Goal: Transaction & Acquisition: Subscribe to service/newsletter

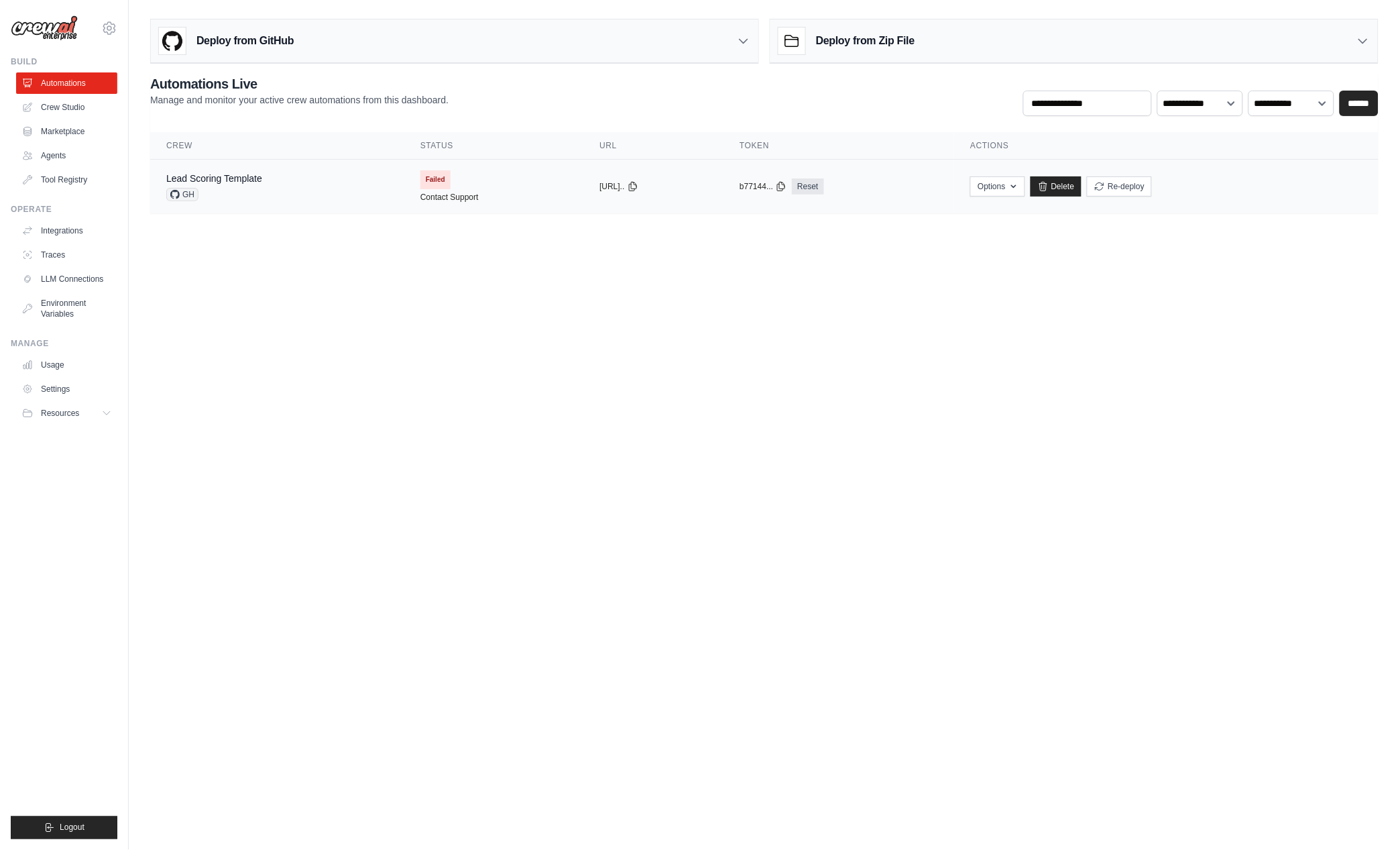
click at [446, 180] on td "Failed Contact Support" at bounding box center [493, 186] width 179 height 53
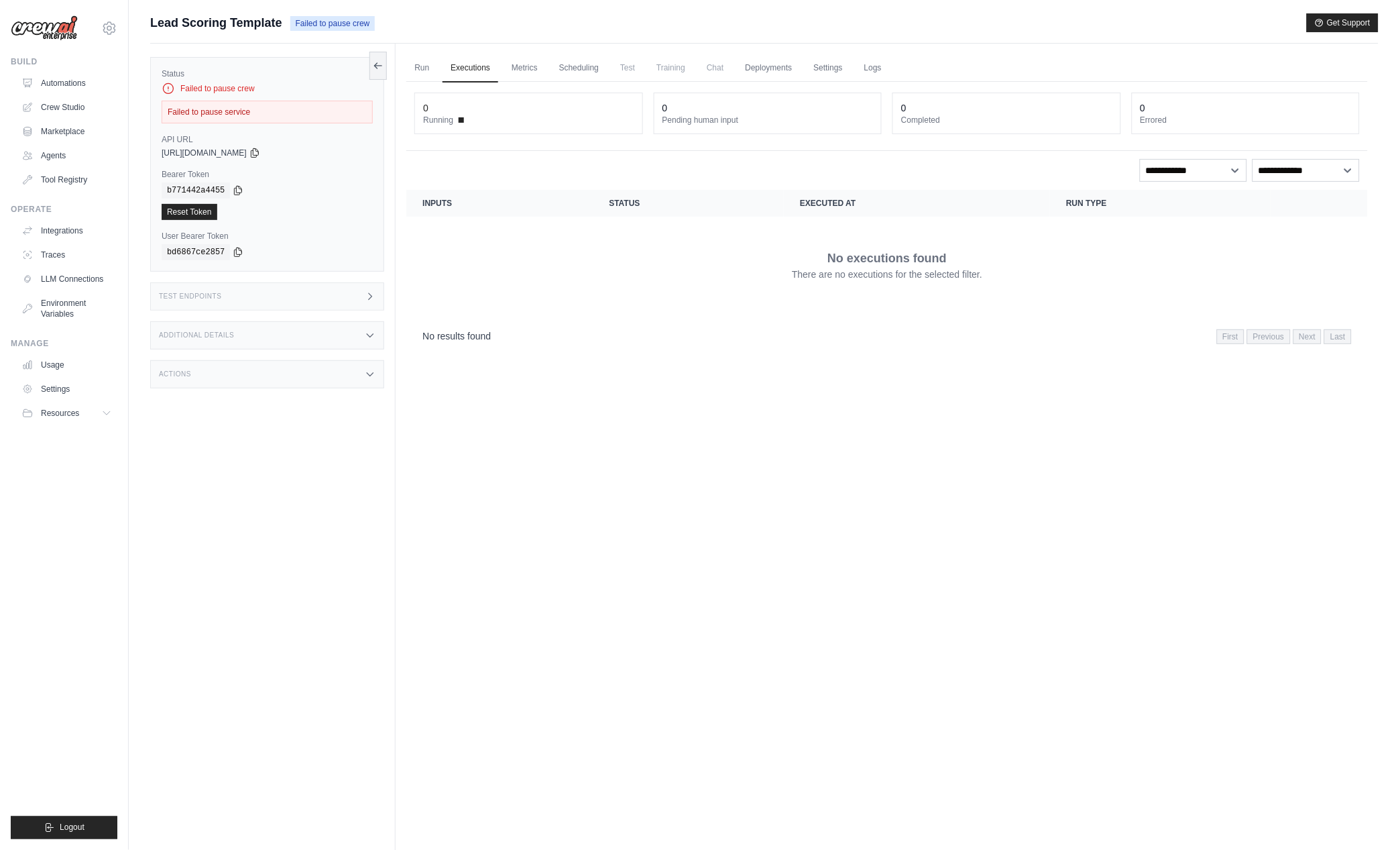
click at [230, 109] on div "Failed to pause service" at bounding box center [267, 112] width 211 height 23
click at [64, 82] on link "Automations" at bounding box center [68, 83] width 101 height 21
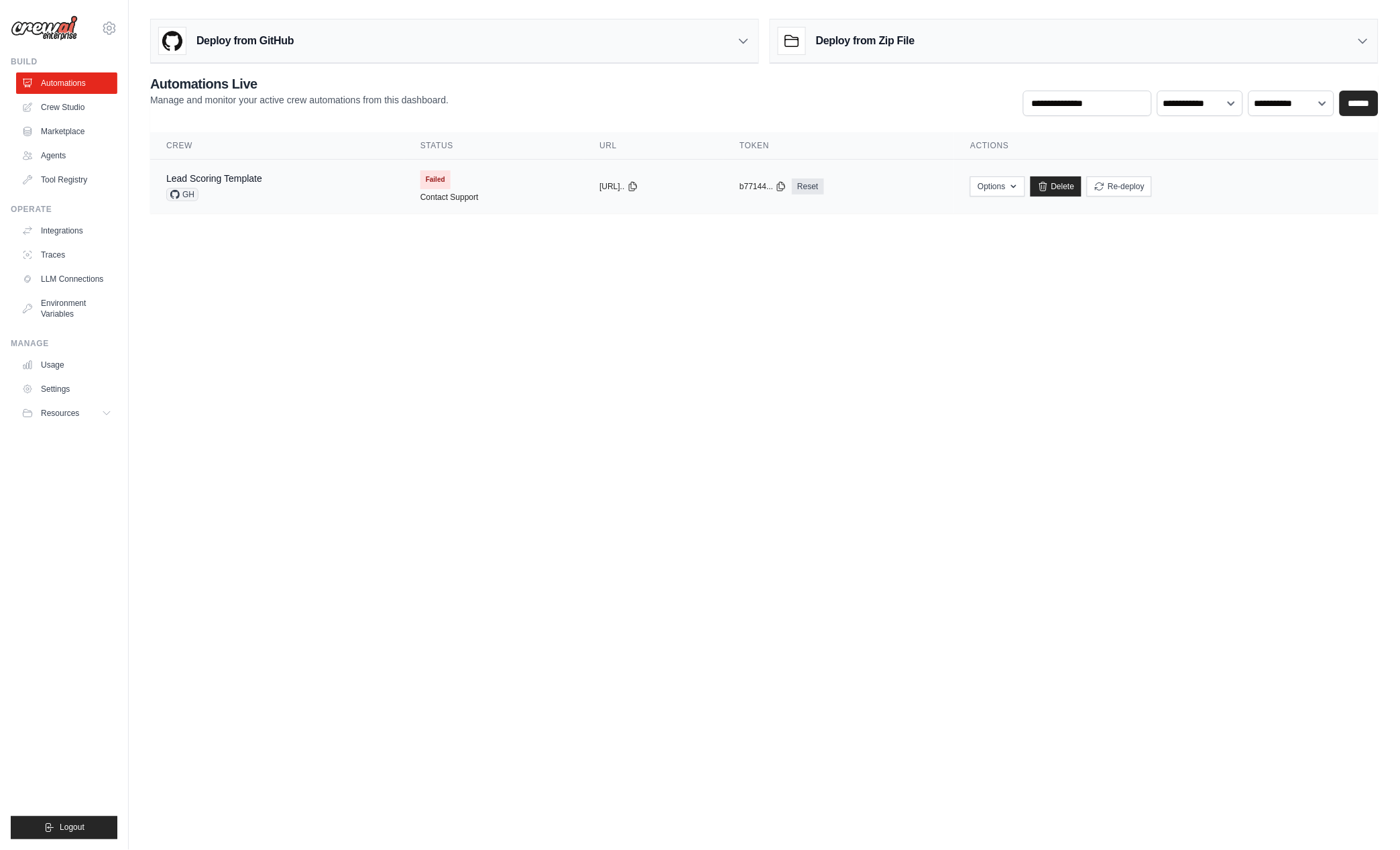
click at [271, 187] on div "Lead Scoring Template GH" at bounding box center [277, 186] width 222 height 29
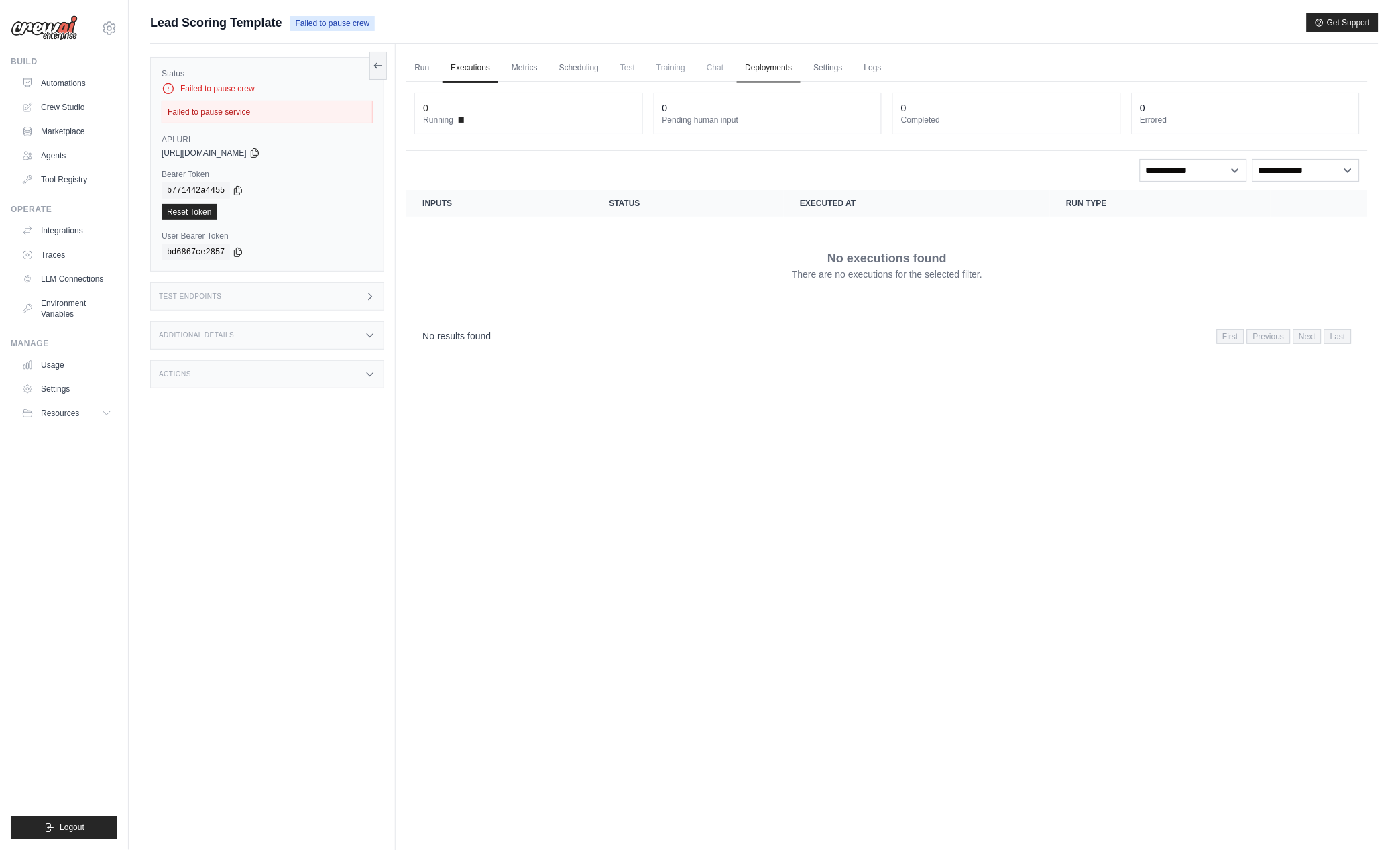
click at [775, 64] on link "Deployments" at bounding box center [768, 68] width 63 height 28
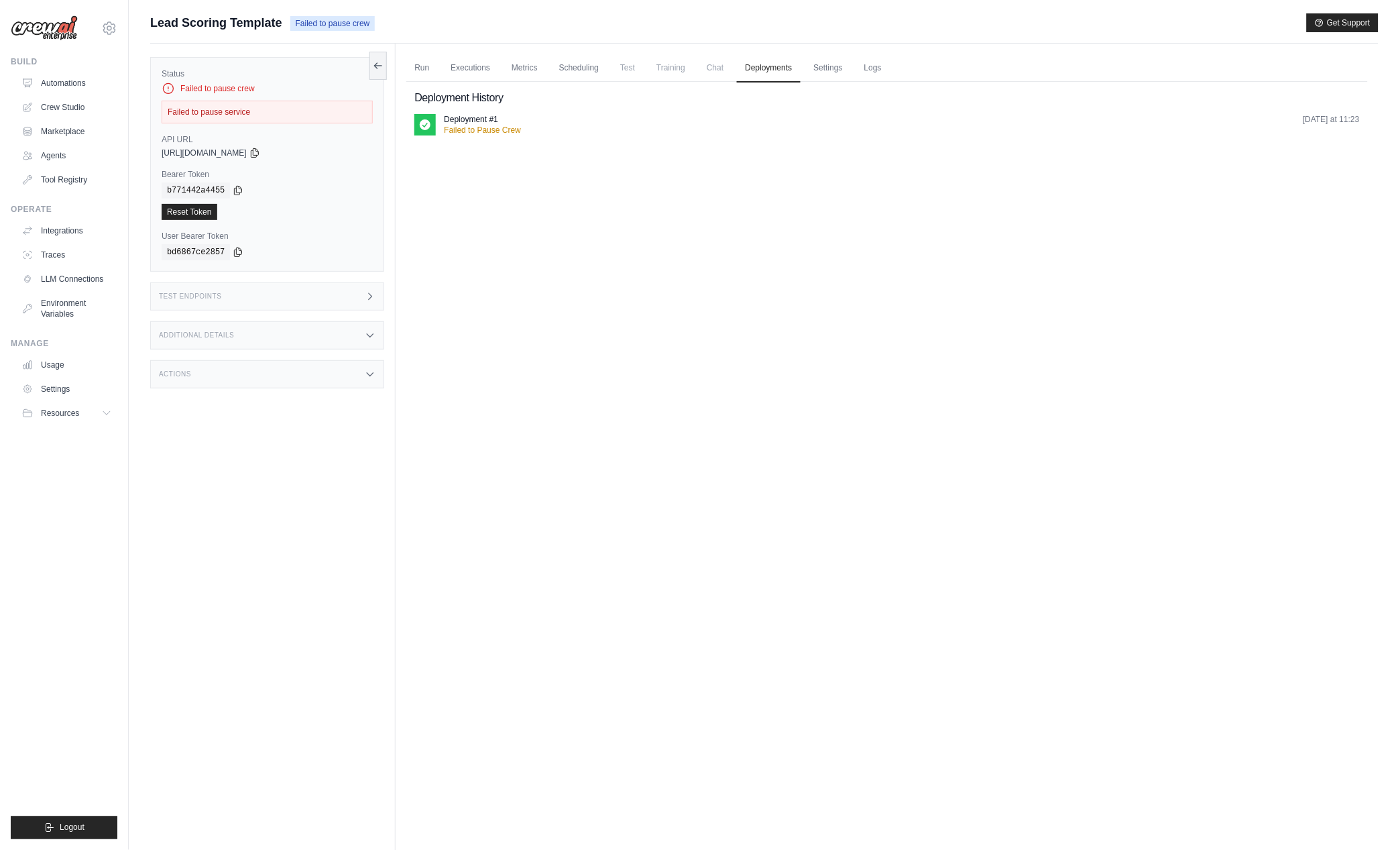
click at [467, 111] on div "Deployment History Deployment #1 Failed to Pause Crew Thursday at 11:23" at bounding box center [887, 112] width 961 height 62
click at [474, 125] on p "Failed to Pause Crew" at bounding box center [482, 130] width 78 height 11
click at [499, 136] on div "Deployment #1 Failed to Pause Crew Thursday at 11:23" at bounding box center [887, 130] width 946 height 32
click at [820, 71] on link "Settings" at bounding box center [828, 68] width 45 height 28
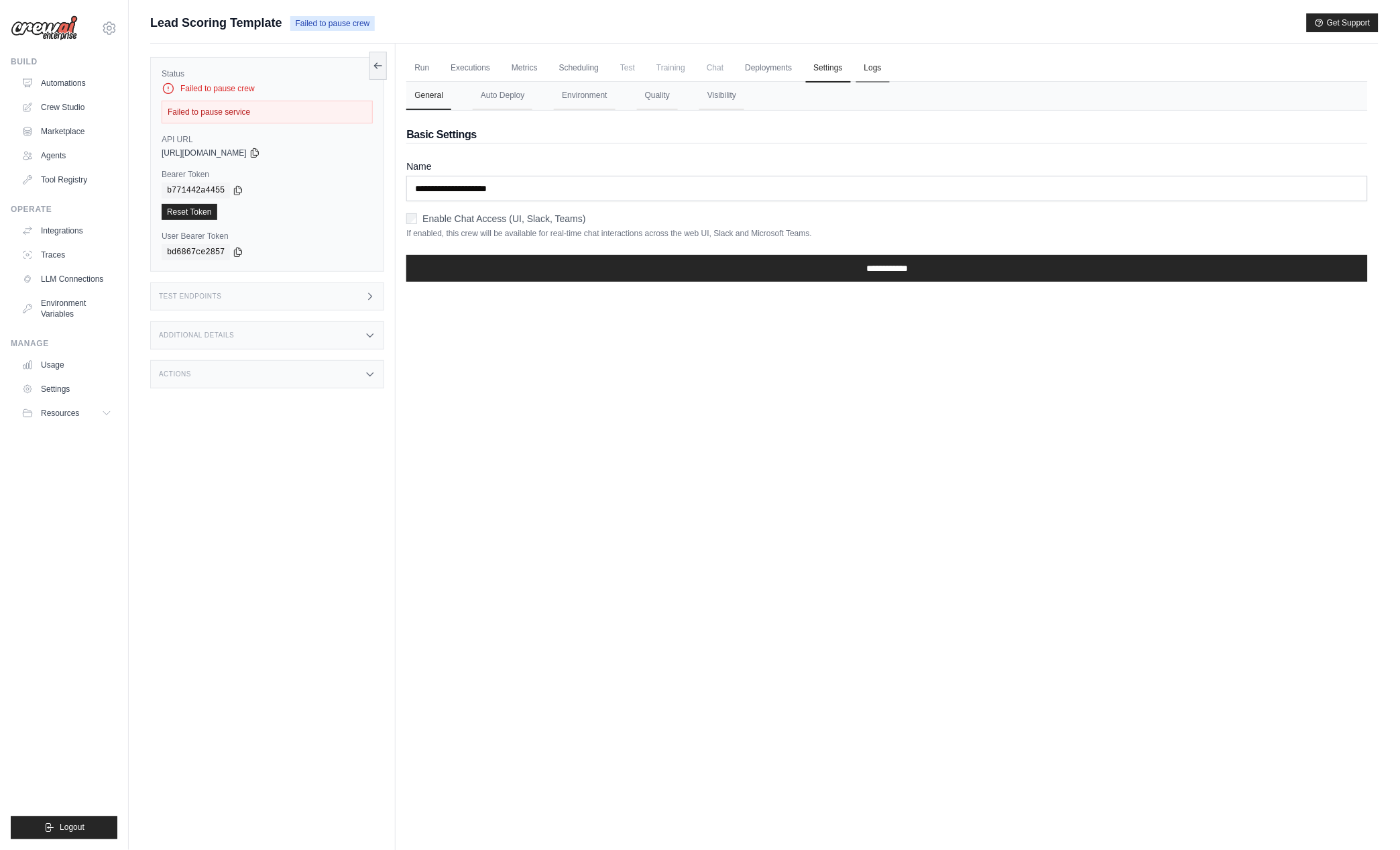
click at [856, 73] on link "Logs" at bounding box center [873, 68] width 34 height 28
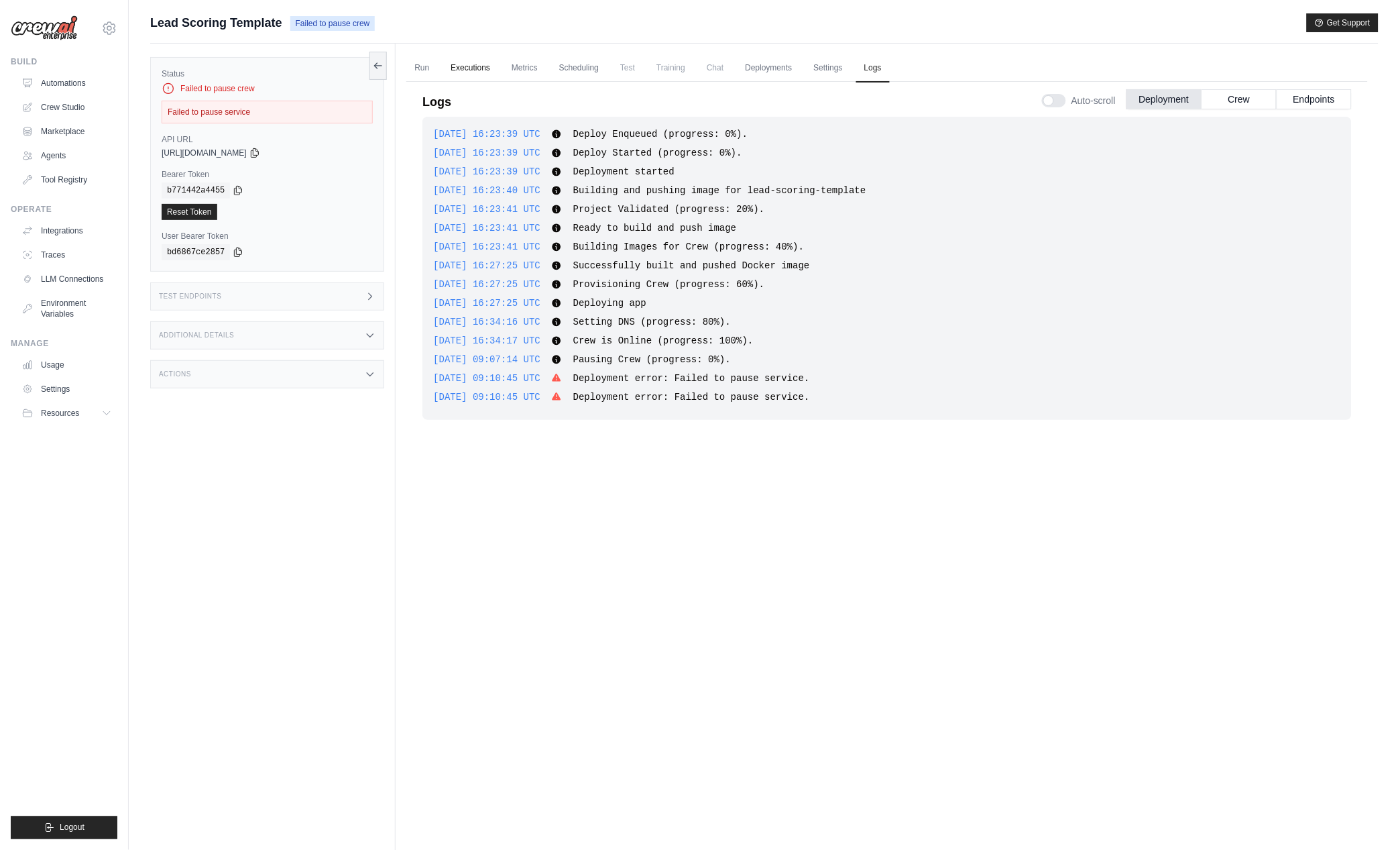
click at [468, 72] on link "Executions" at bounding box center [470, 68] width 55 height 28
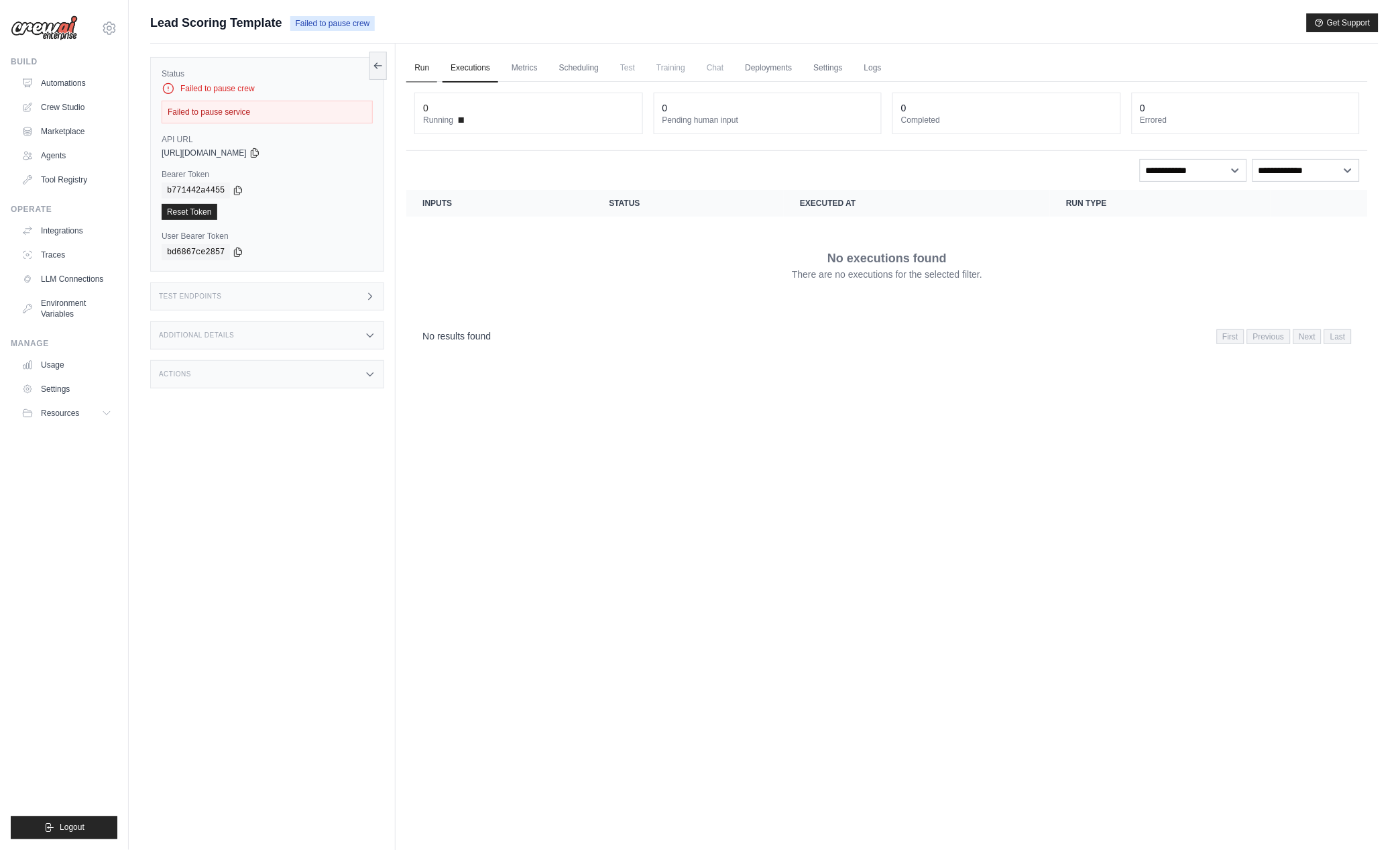
click at [425, 61] on link "Run" at bounding box center [421, 68] width 31 height 28
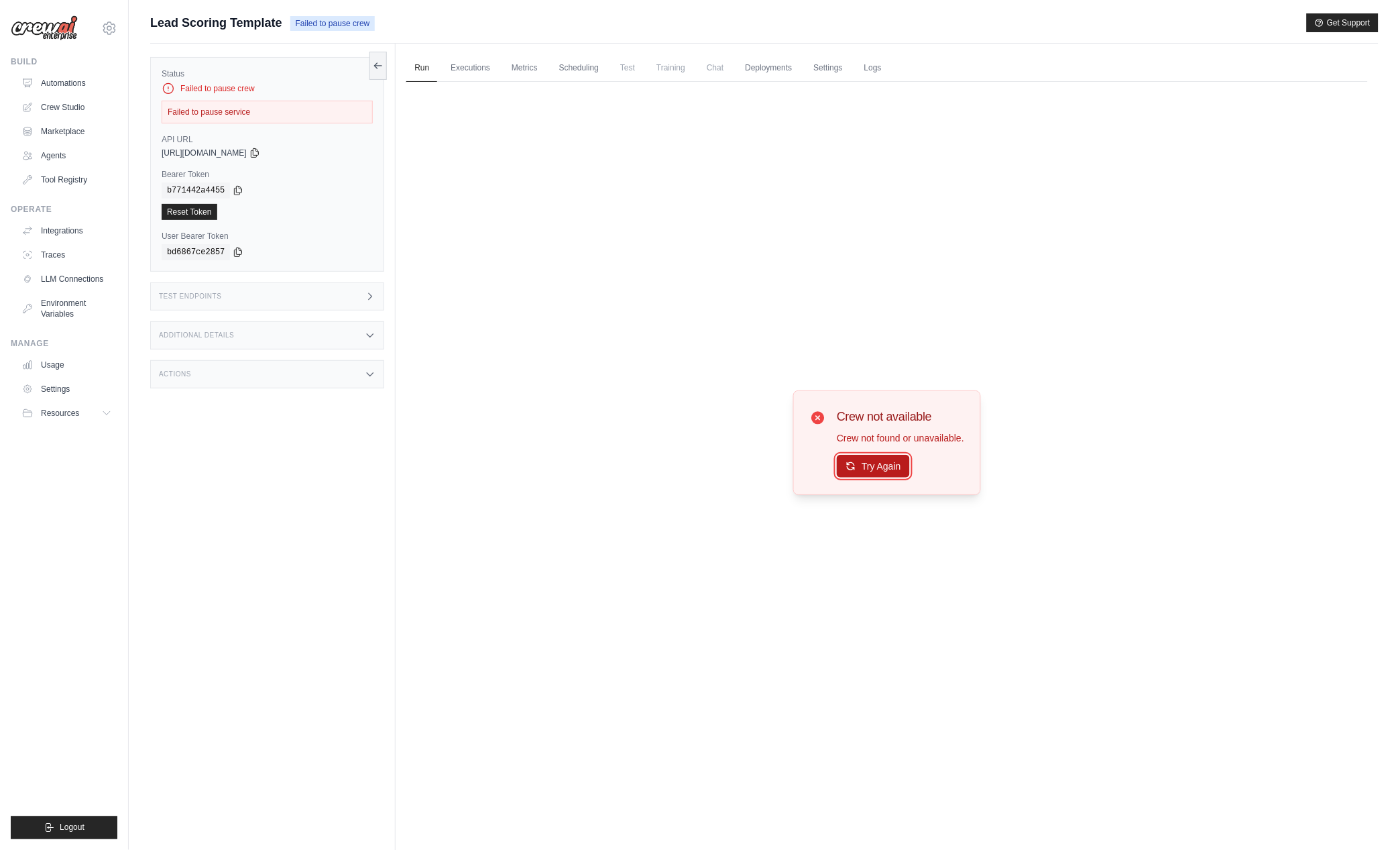
click at [876, 465] on button "Try Again" at bounding box center [873, 466] width 73 height 23
click at [83, 84] on link "Automations" at bounding box center [68, 83] width 101 height 21
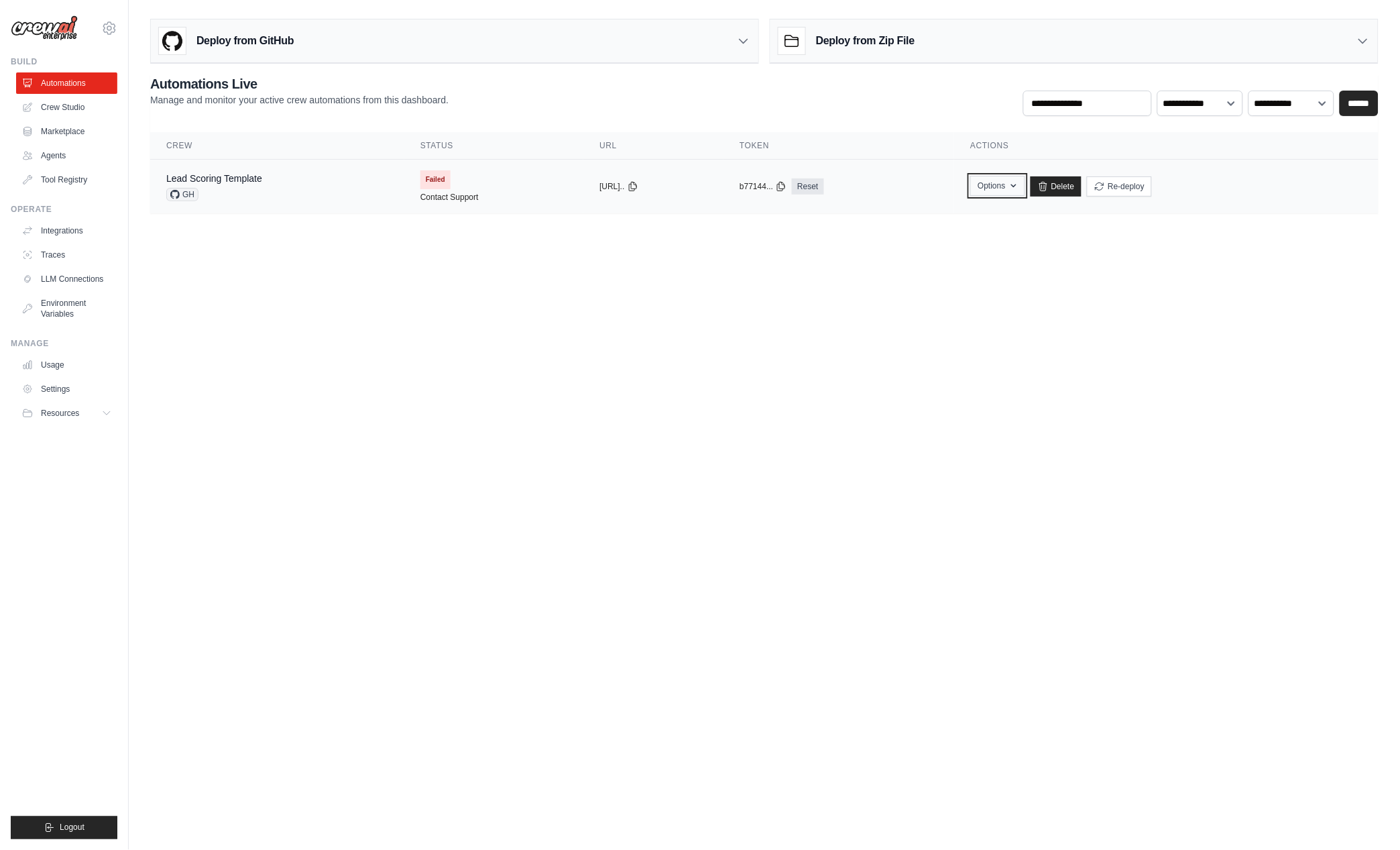
click at [1024, 184] on button "Options" at bounding box center [997, 185] width 54 height 20
click at [975, 263] on link "Export MCP Server" at bounding box center [949, 265] width 150 height 24
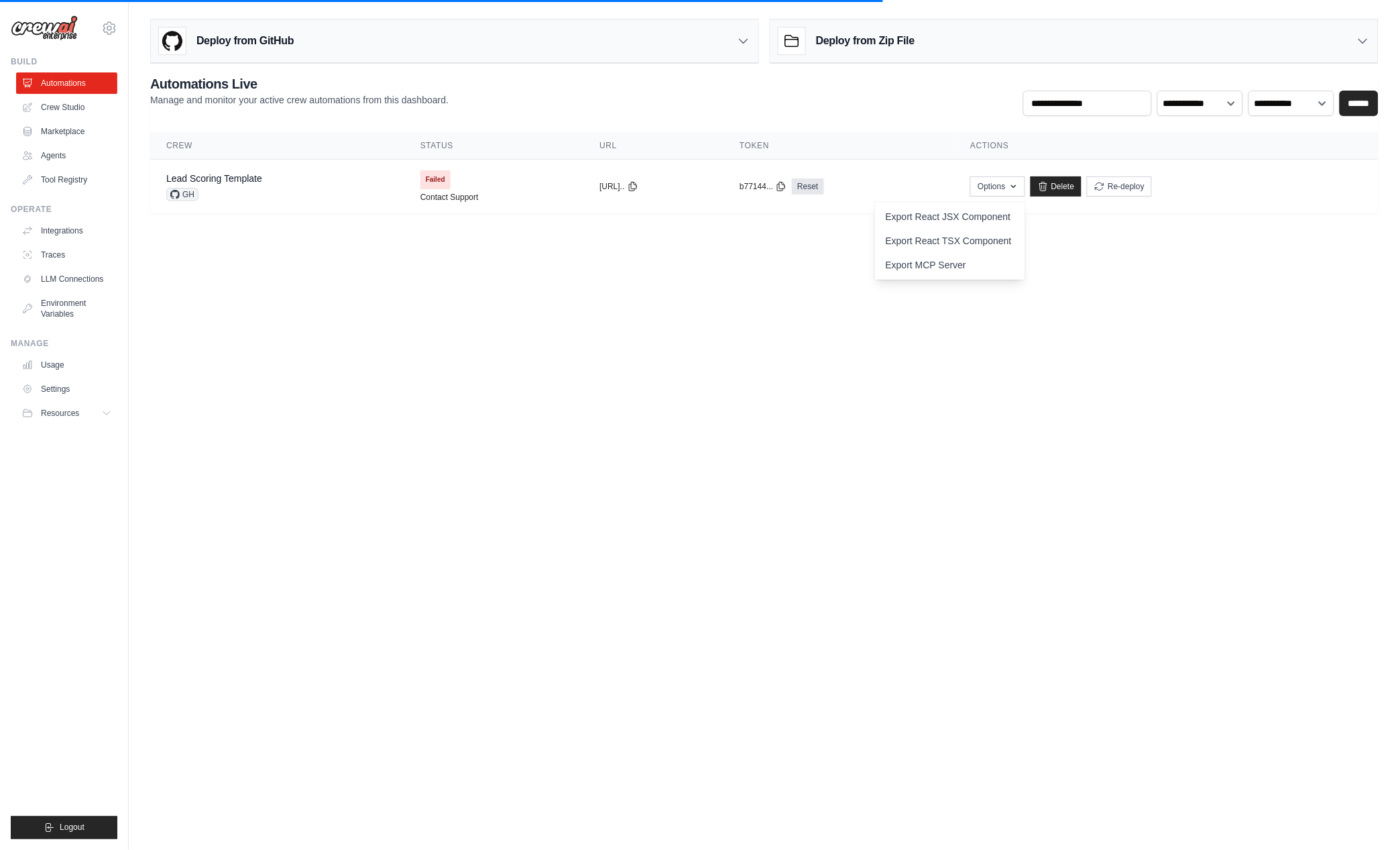
click at [890, 282] on body "sudeep.goswami@traefik.io Settings Build Automations Crew Studio" at bounding box center [700, 425] width 1400 height 850
click at [54, 113] on link "Crew Studio" at bounding box center [68, 108] width 101 height 21
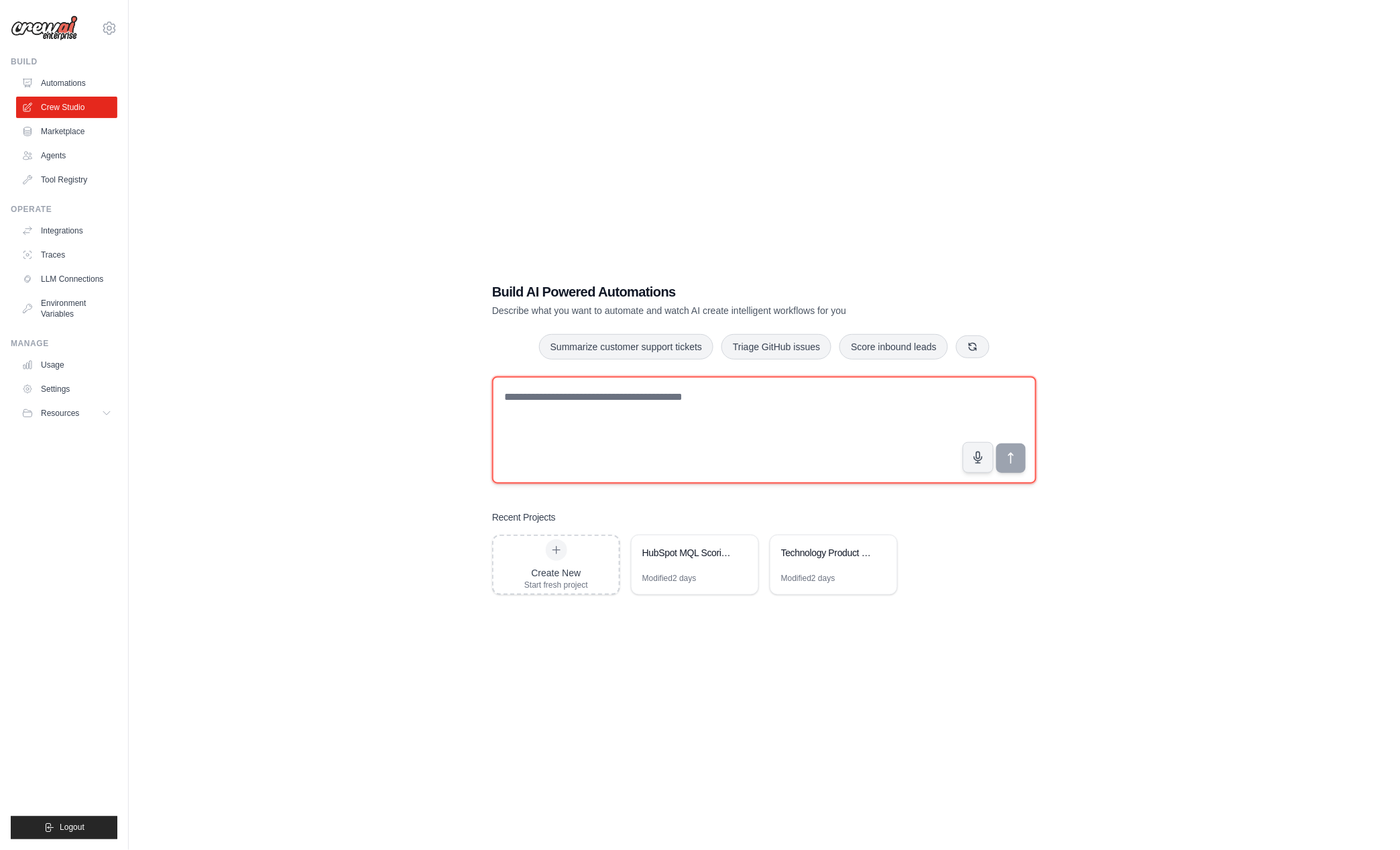
click at [584, 402] on textarea at bounding box center [764, 429] width 544 height 108
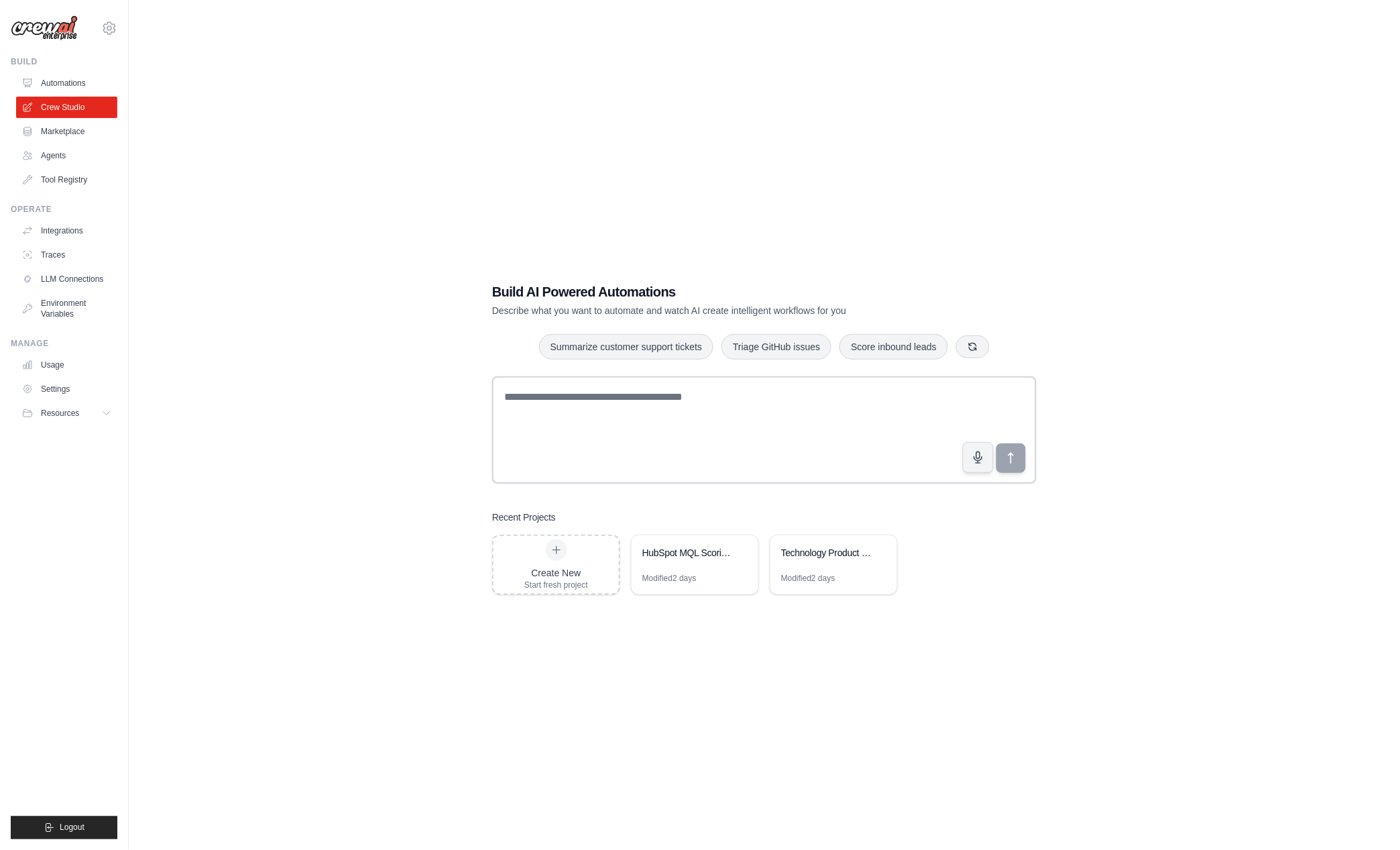
click at [400, 394] on div "Build AI Powered Automations Describe what you want to automate and watch AI cr…" at bounding box center [764, 438] width 1229 height 850
click at [64, 85] on link "Automations" at bounding box center [68, 83] width 101 height 21
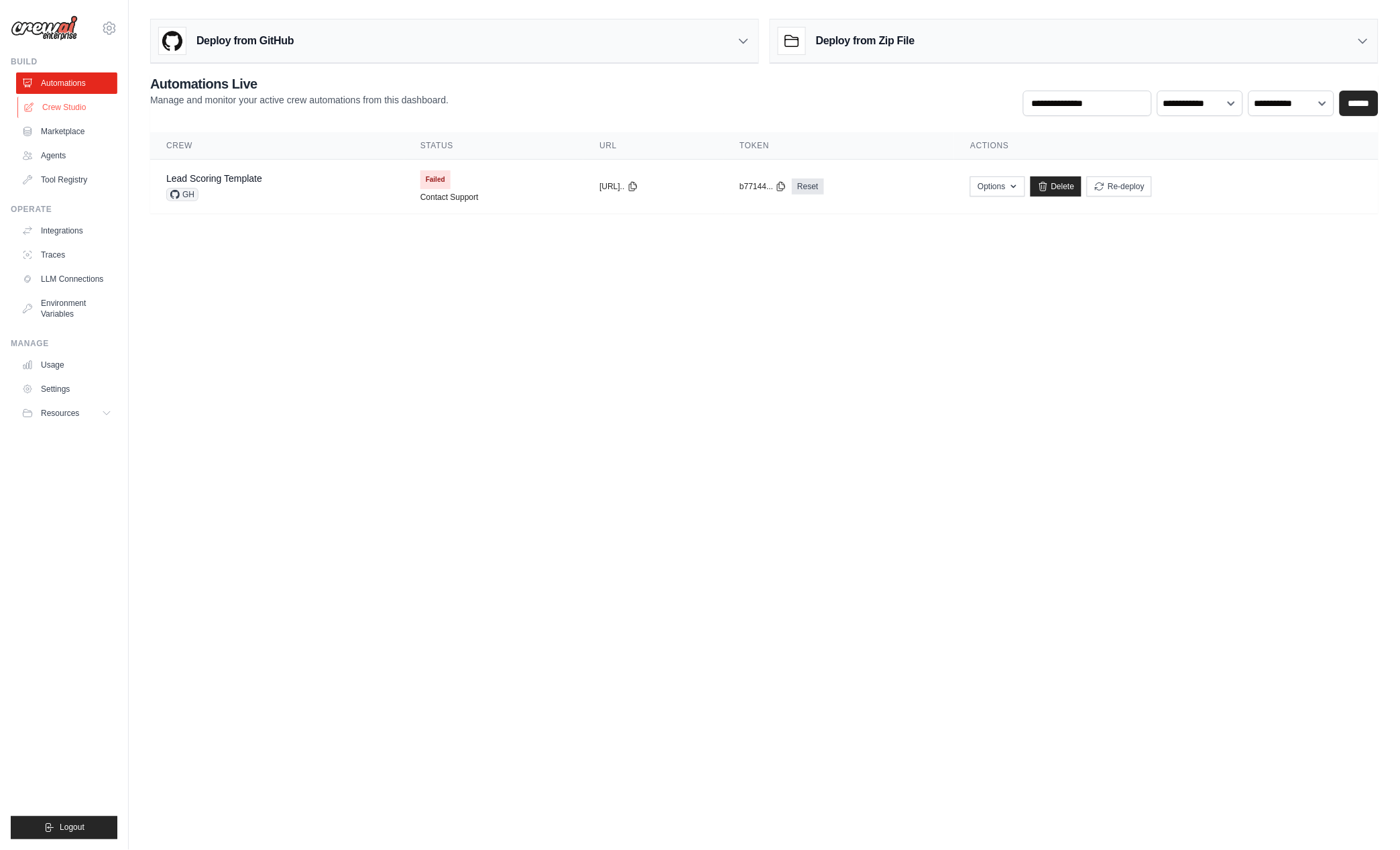
click at [74, 110] on link "Crew Studio" at bounding box center [68, 108] width 101 height 21
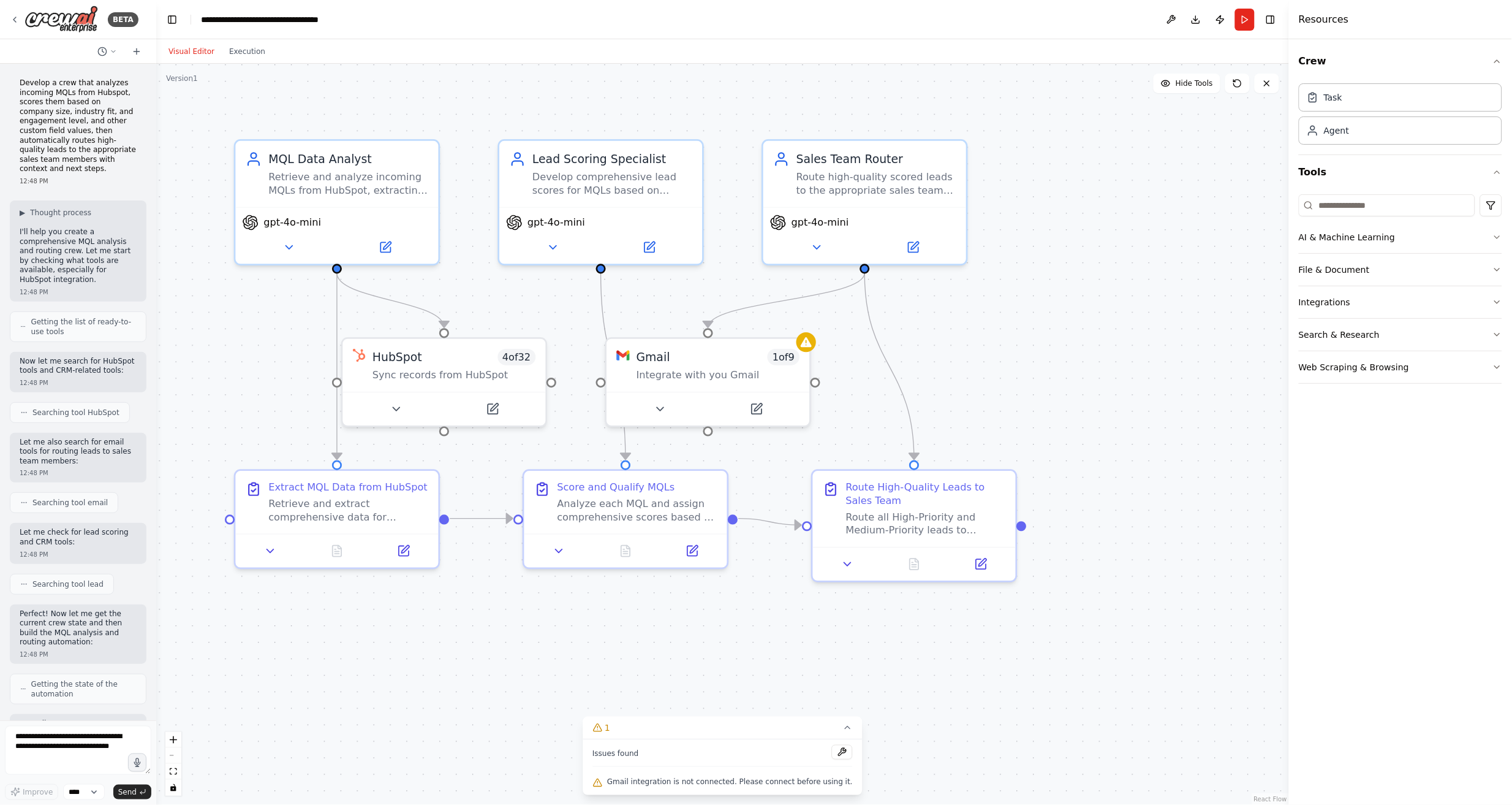
scroll to position [469, 0]
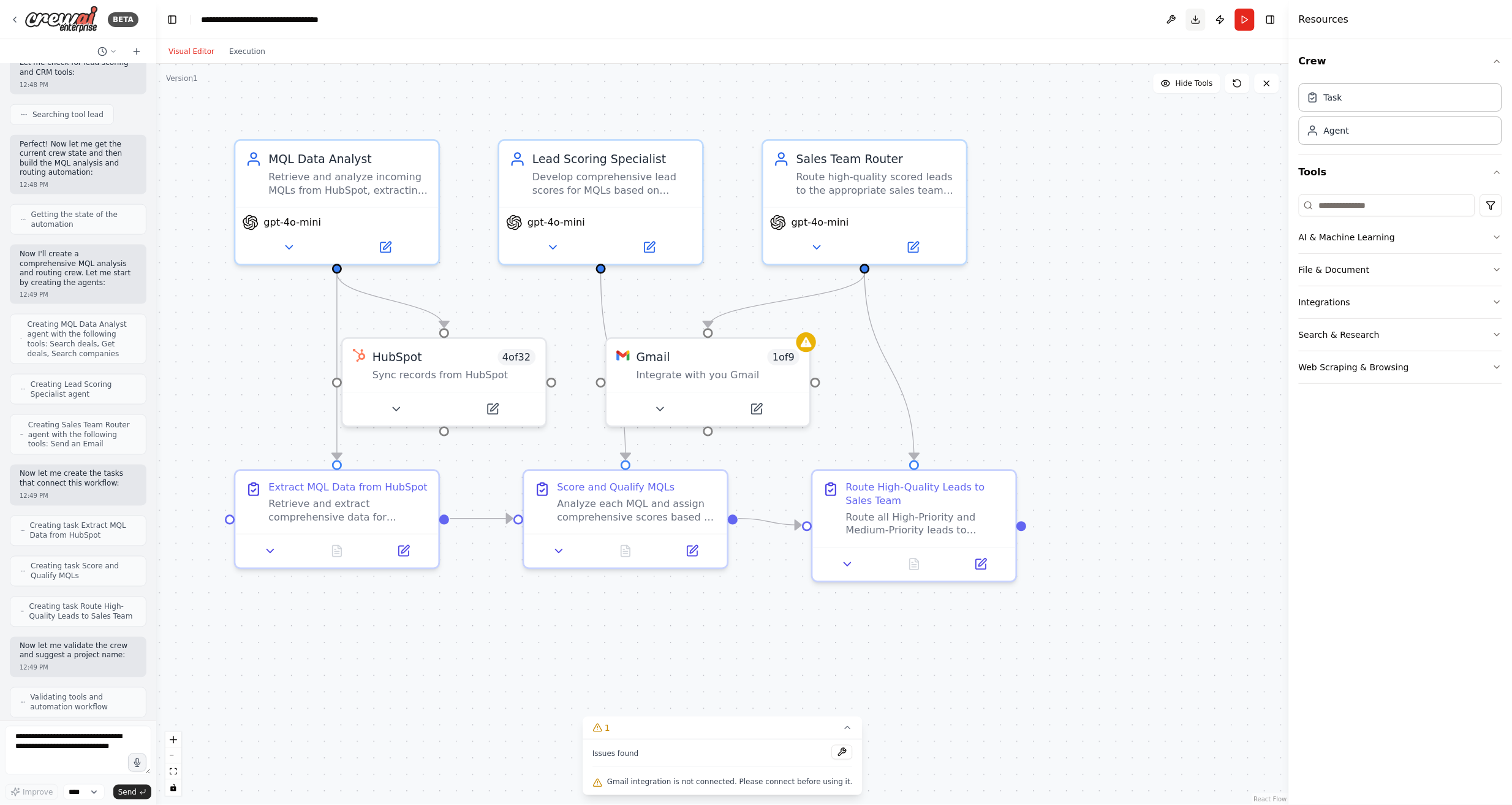
click at [1202, 21] on button "Download" at bounding box center [1196, 19] width 19 height 22
click at [1197, 21] on button "Download" at bounding box center [1196, 19] width 19 height 22
click at [1221, 19] on button "Publish" at bounding box center [1220, 19] width 19 height 22
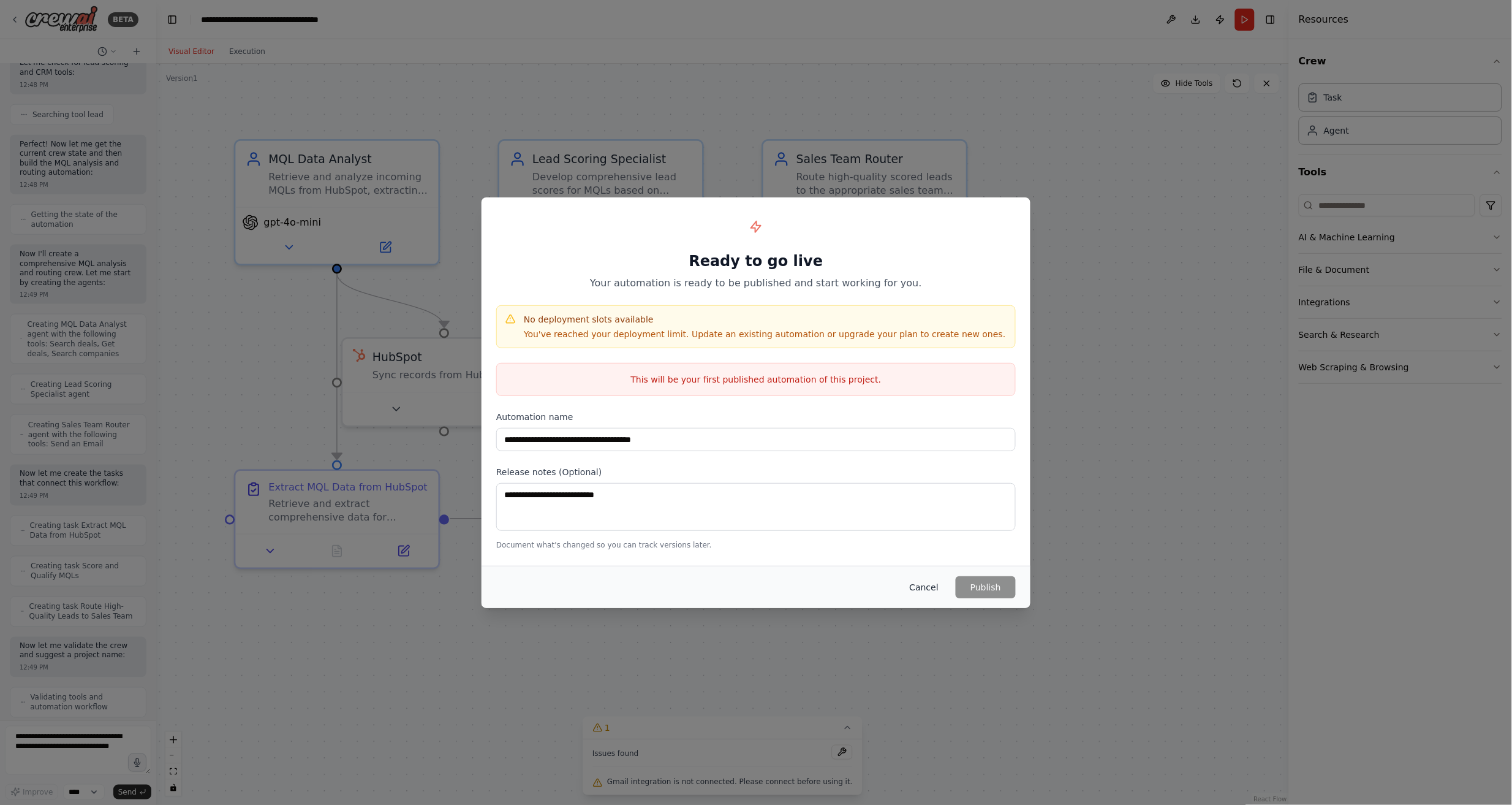
click at [922, 590] on button "Cancel" at bounding box center [924, 587] width 49 height 22
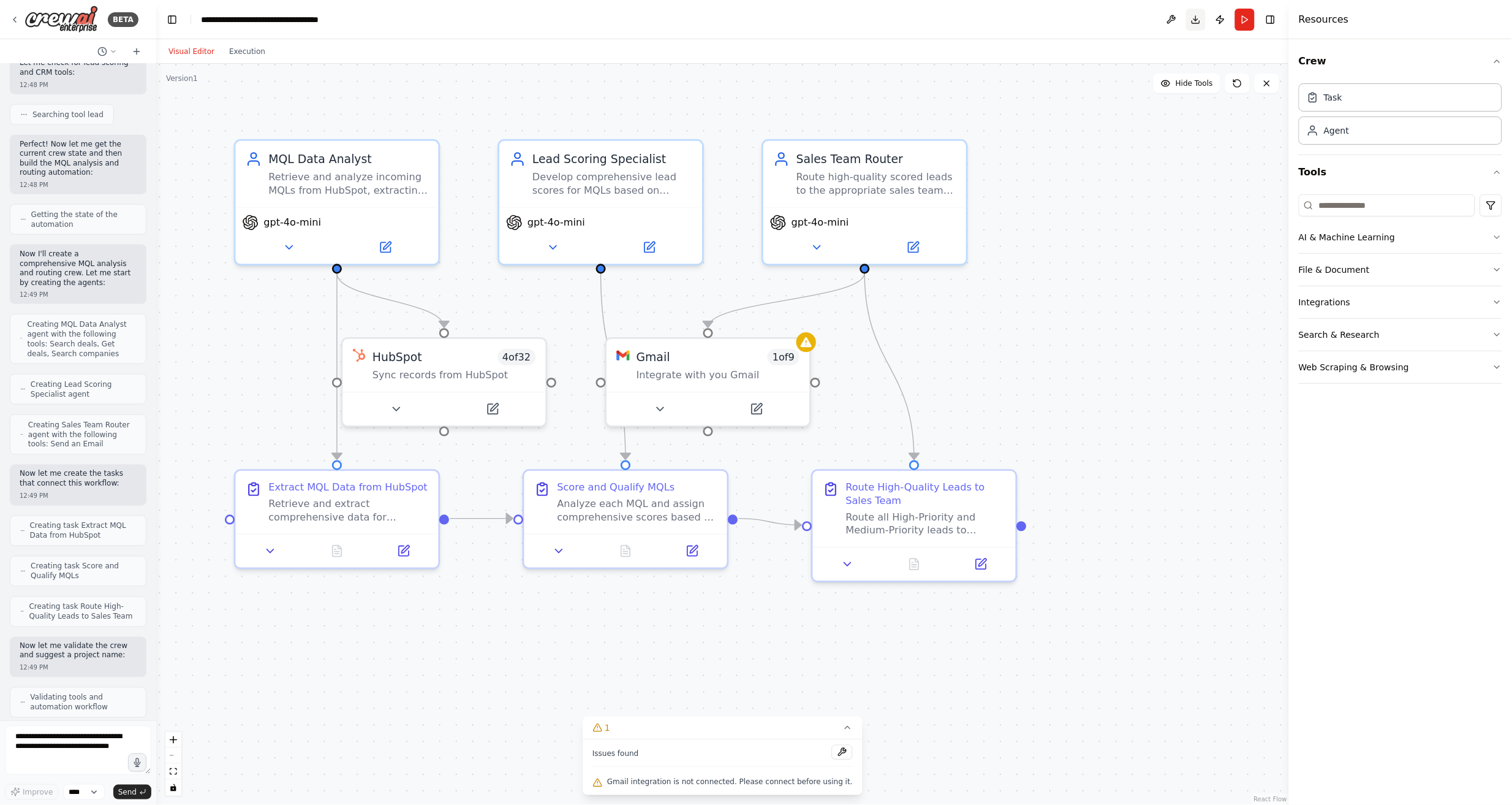
click at [1199, 19] on button "Download" at bounding box center [1196, 19] width 19 height 22
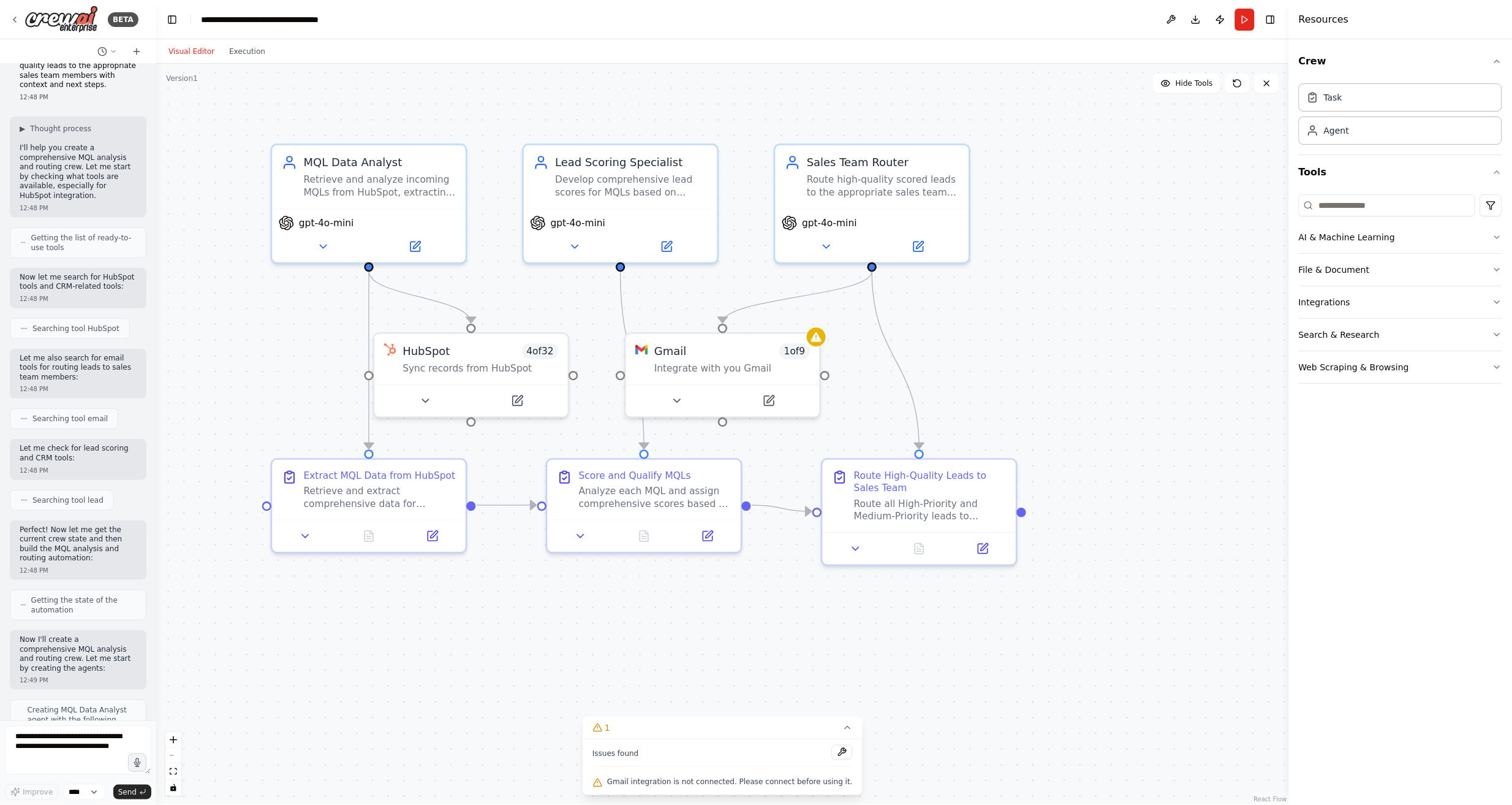
scroll to position [0, 0]
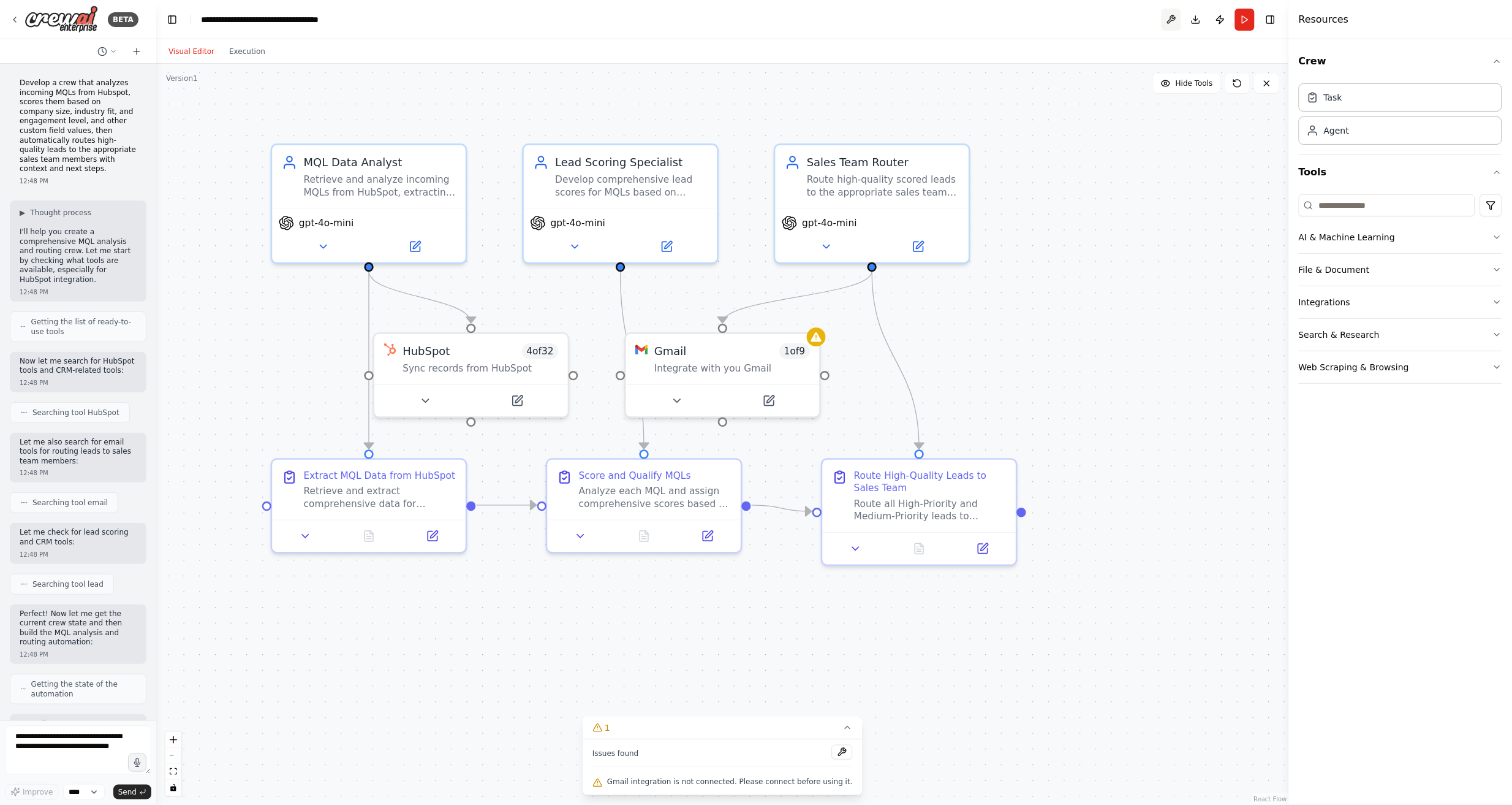
click at [1175, 17] on button at bounding box center [1171, 19] width 19 height 22
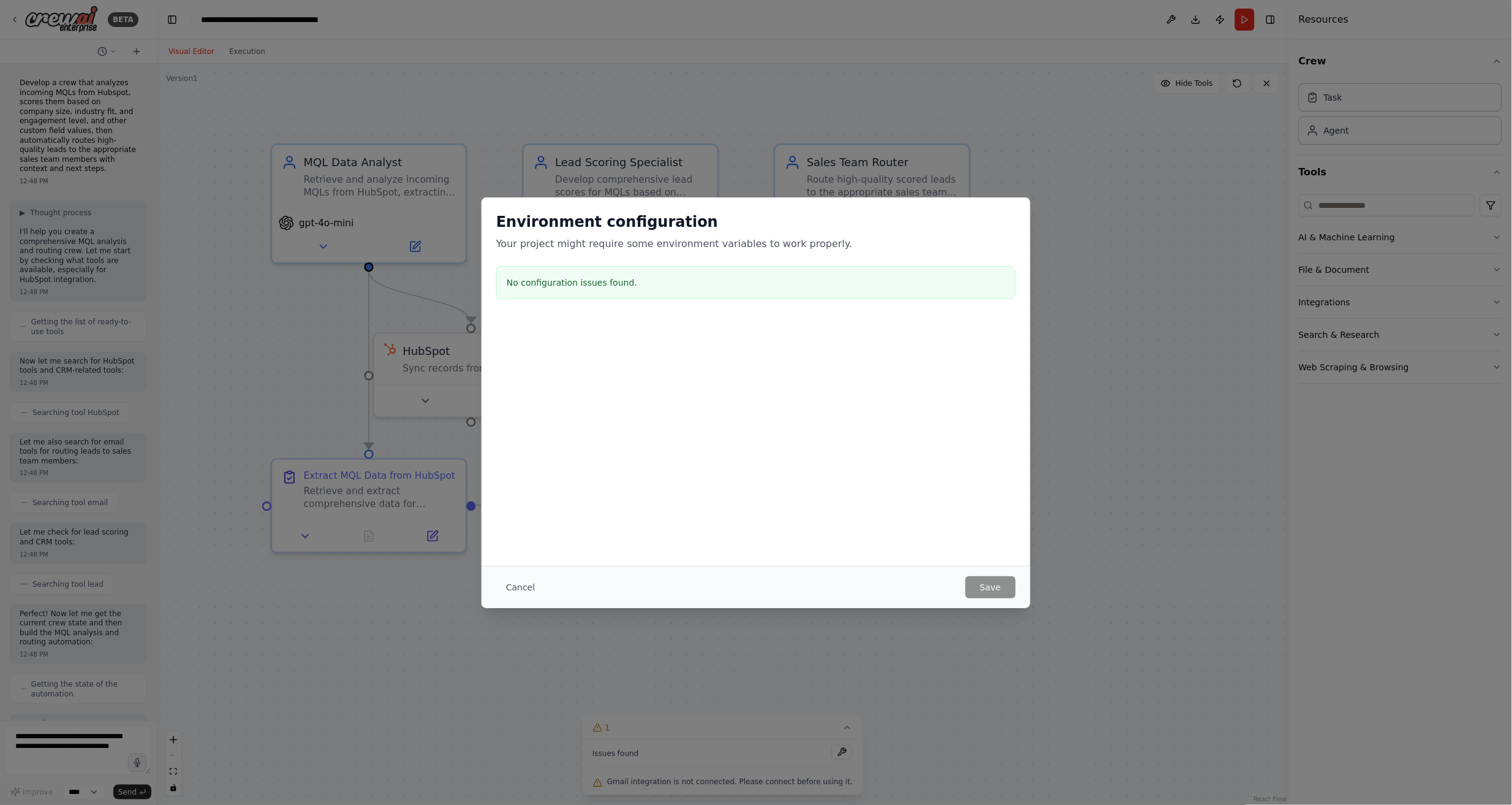
click at [648, 370] on div at bounding box center [756, 380] width 549 height 122
click at [515, 590] on button "Cancel" at bounding box center [521, 587] width 49 height 22
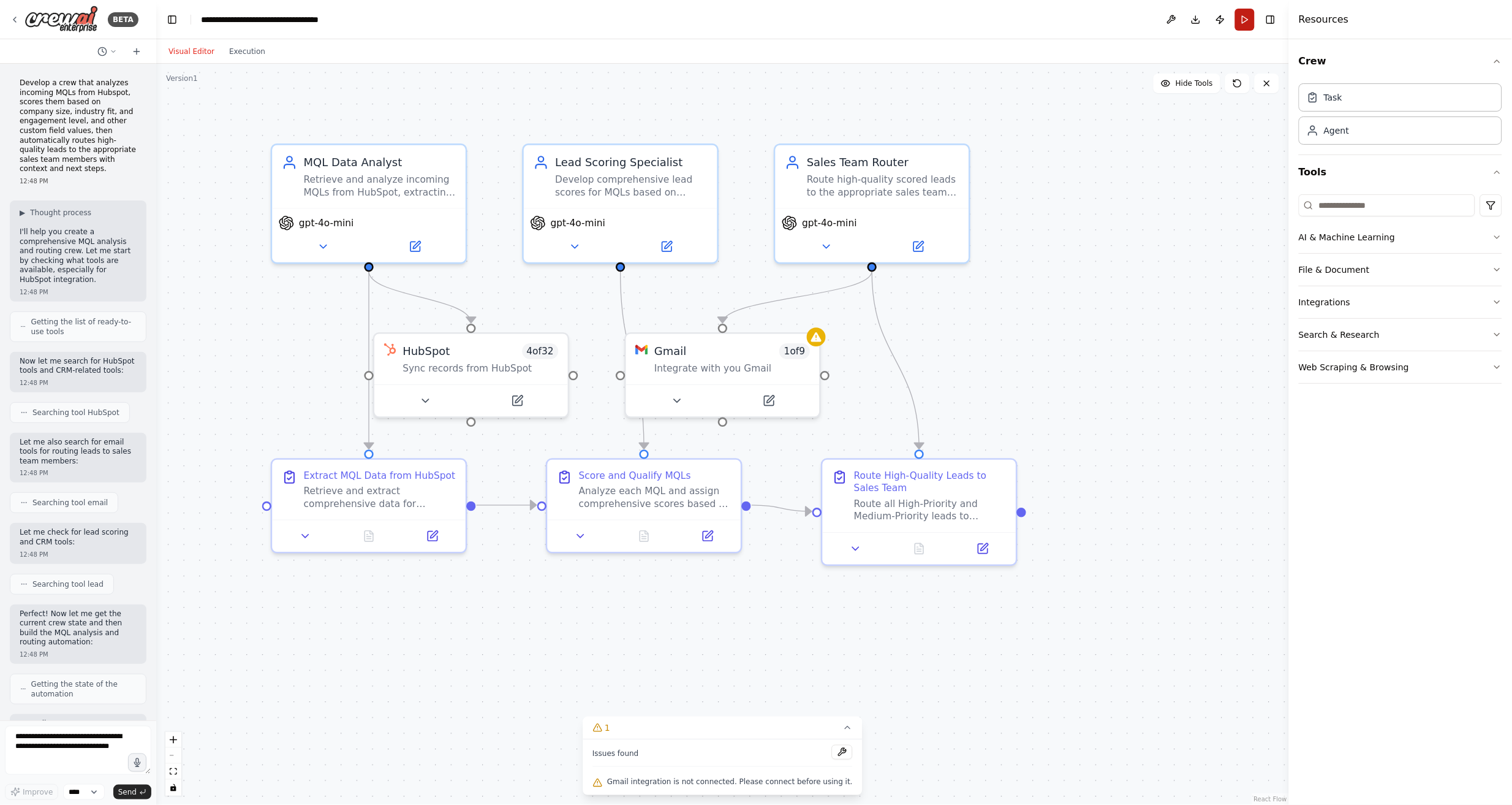
click at [1248, 19] on button "Run" at bounding box center [1245, 19] width 19 height 22
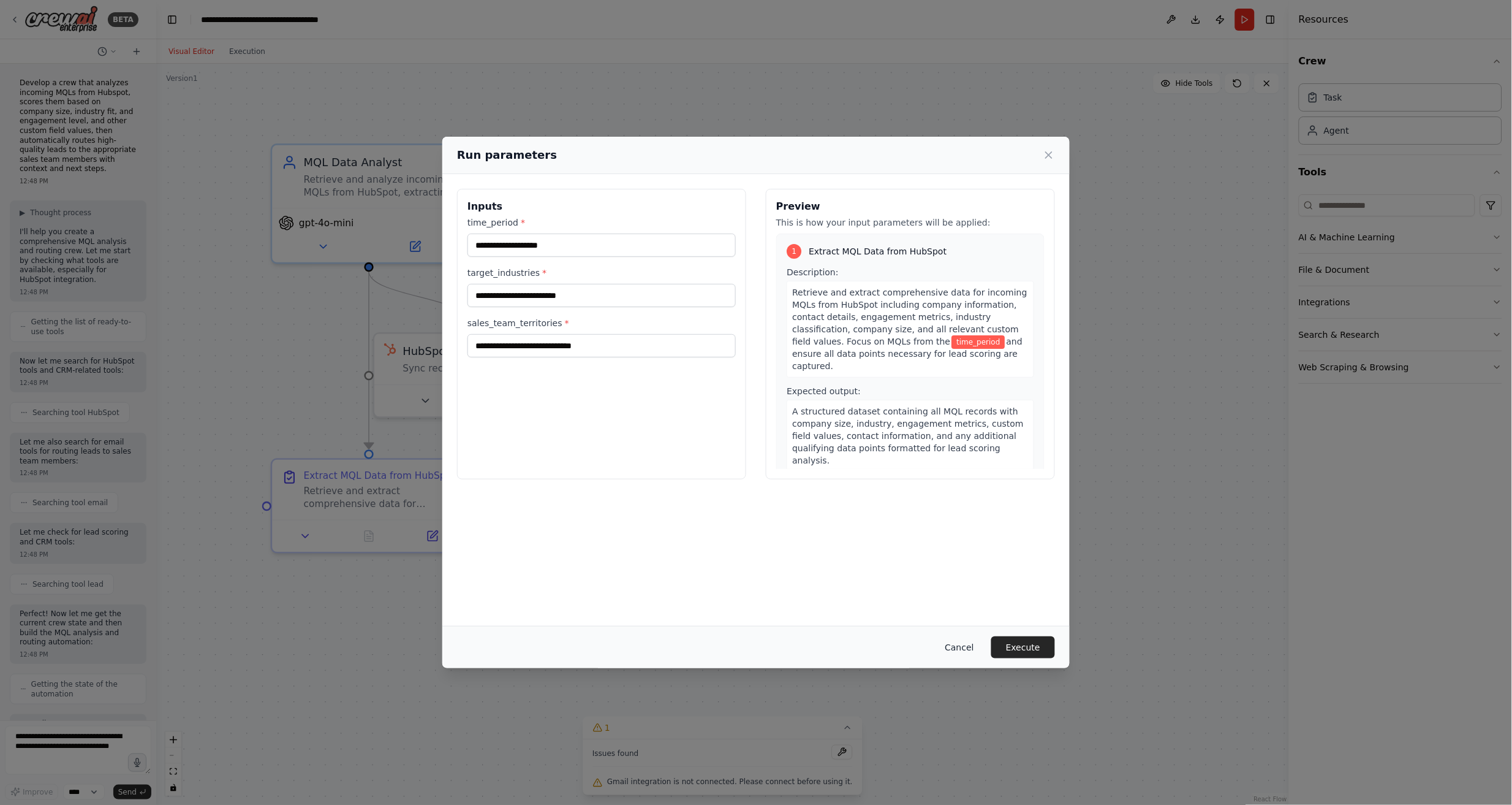
click at [960, 650] on button "Cancel" at bounding box center [960, 646] width 49 height 22
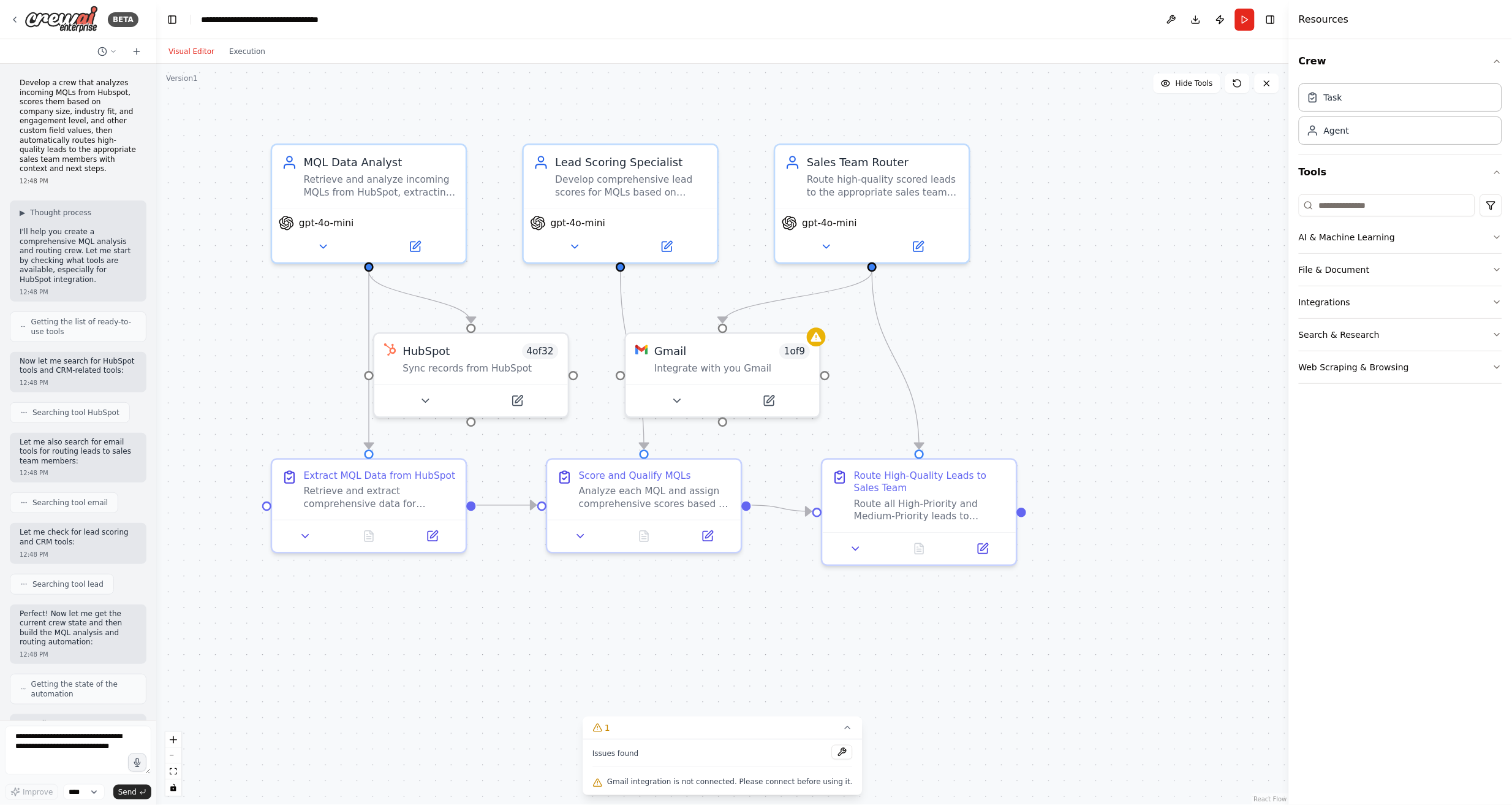
click at [50, 104] on p "Develop a crew that analyzes incoming MQLs from Hubspot, scores them based on c…" at bounding box center [78, 127] width 117 height 96
drag, startPoint x: 20, startPoint y: 85, endPoint x: 73, endPoint y: 166, distance: 96.8
click at [73, 166] on p "Develop a crew that analyzes incoming MQLs from Hubspot, scores them based on c…" at bounding box center [78, 127] width 117 height 96
copy p "Develop a crew that analyzes incoming MQLs from Hubspot, scores them based on c…"
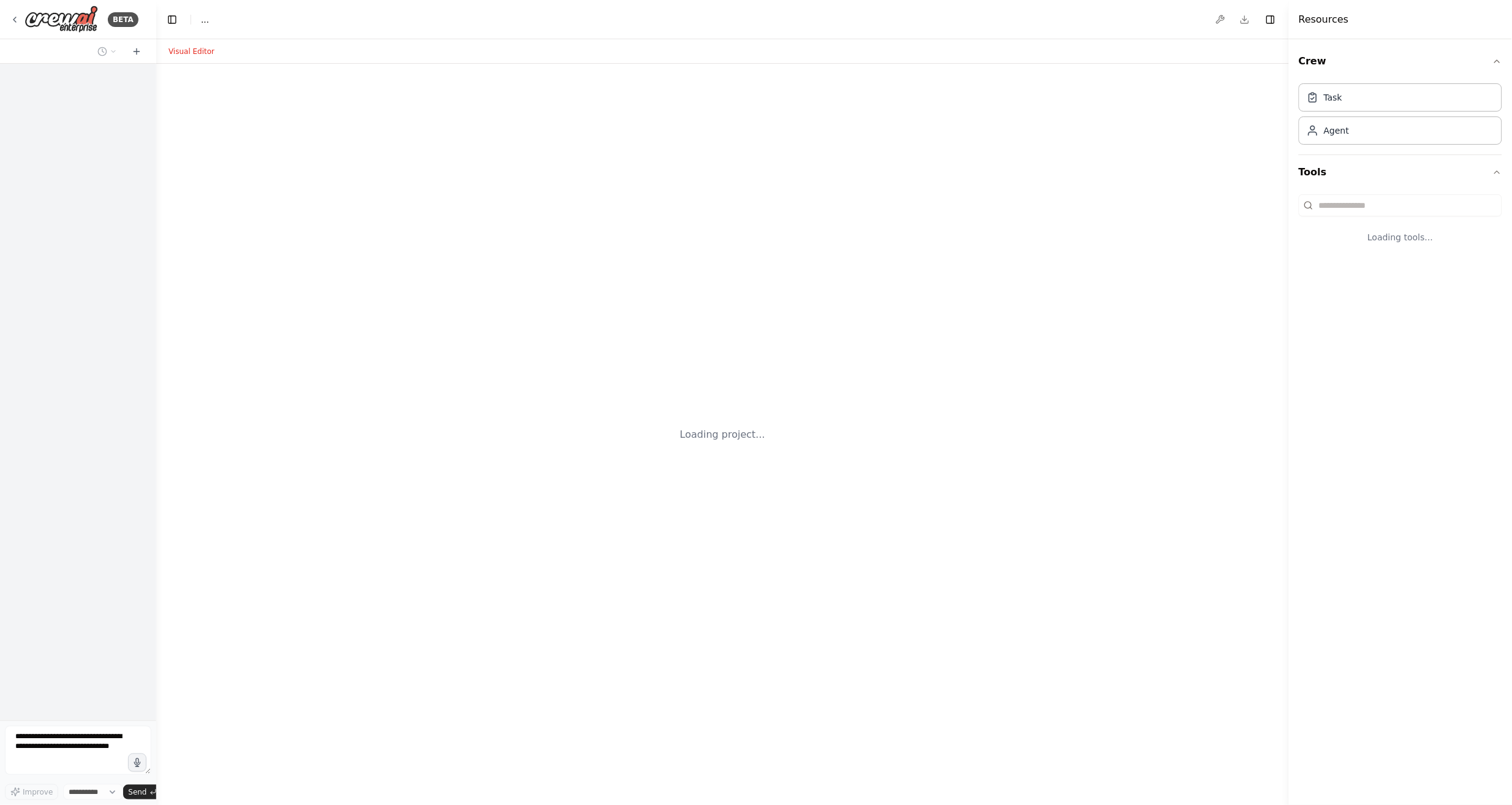
select select "****"
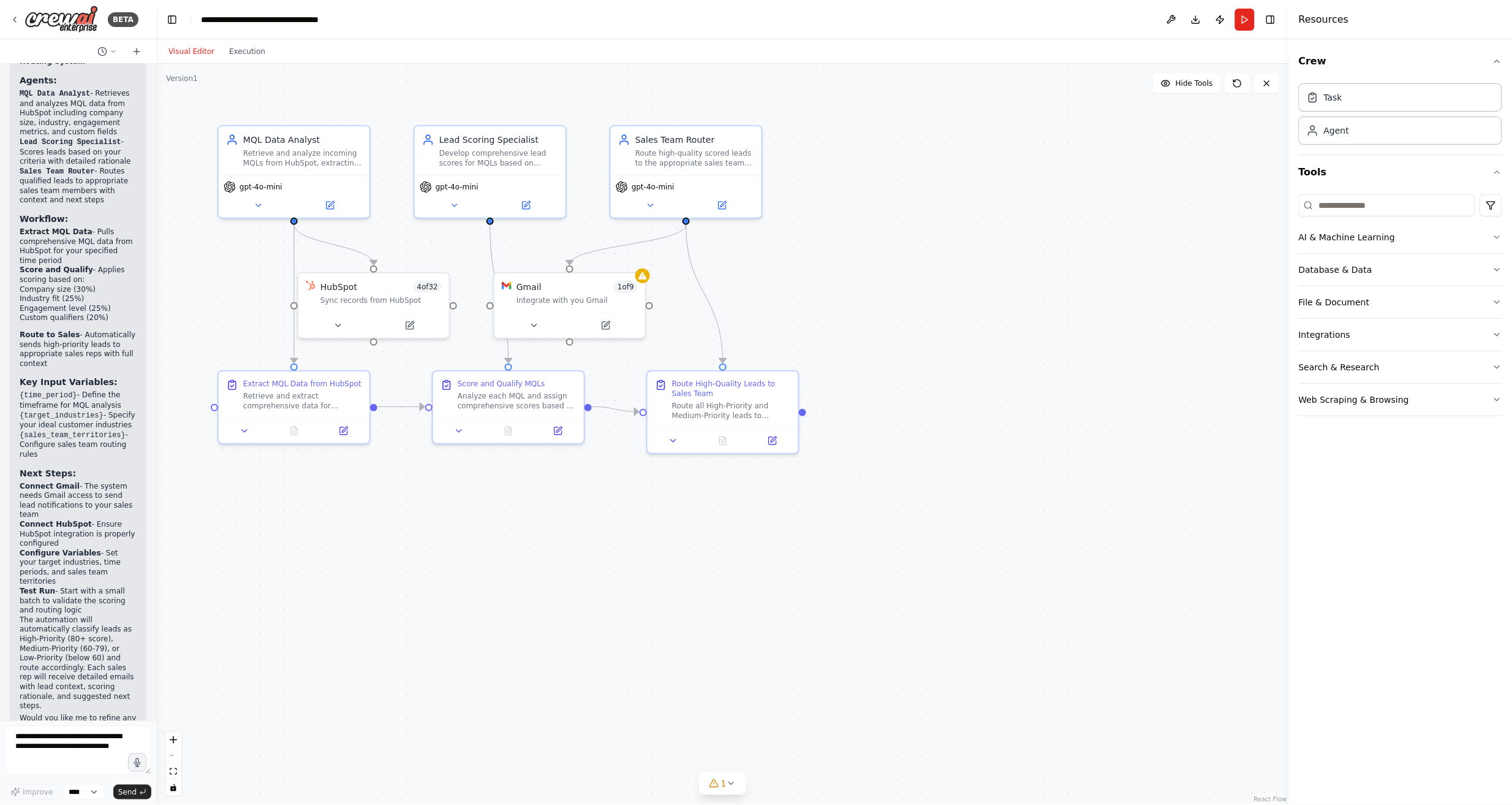
scroll to position [1274, 0]
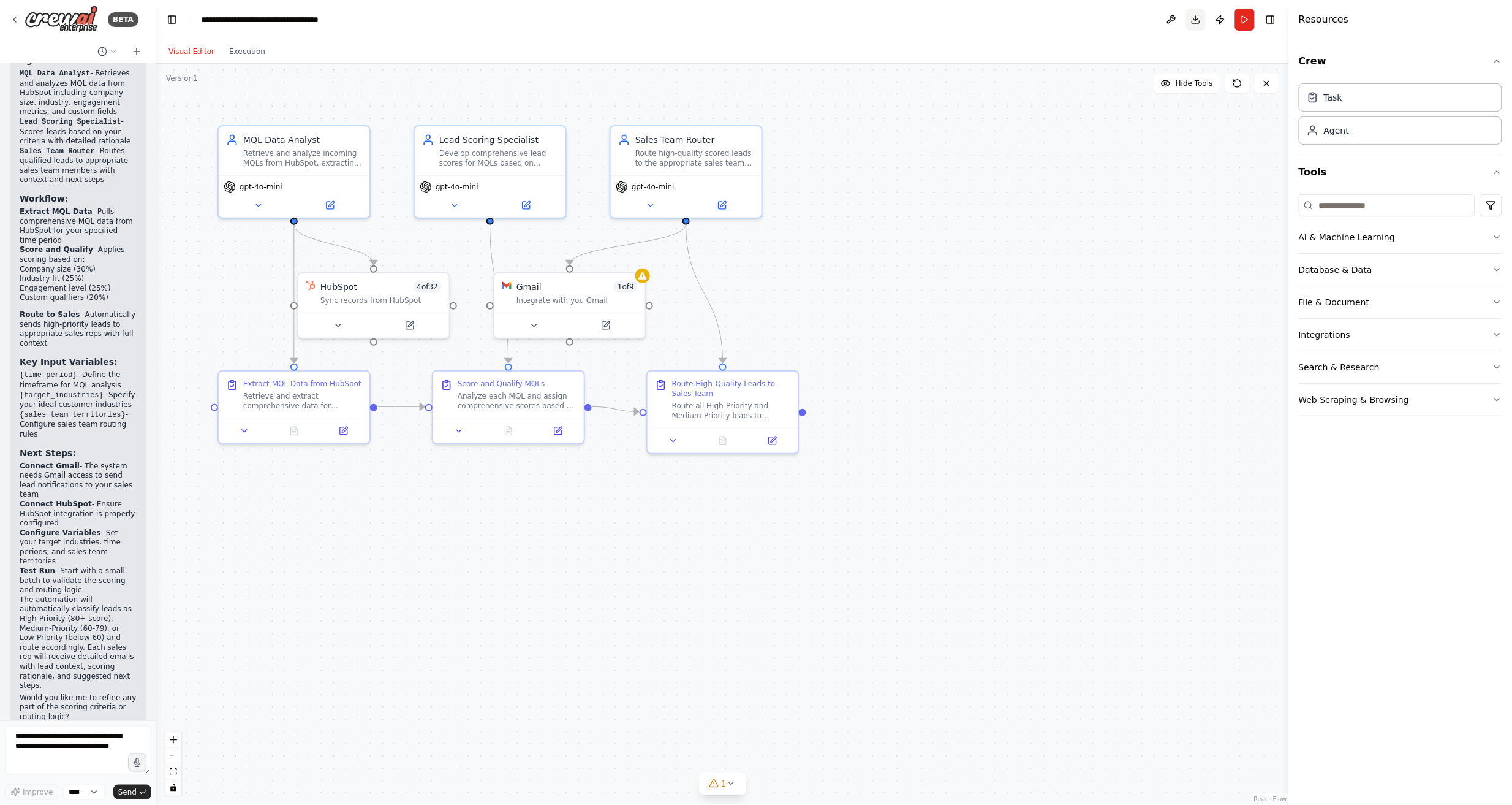
click at [1195, 22] on button "Download" at bounding box center [1196, 19] width 19 height 22
click at [1246, 19] on button "Run" at bounding box center [1245, 19] width 19 height 22
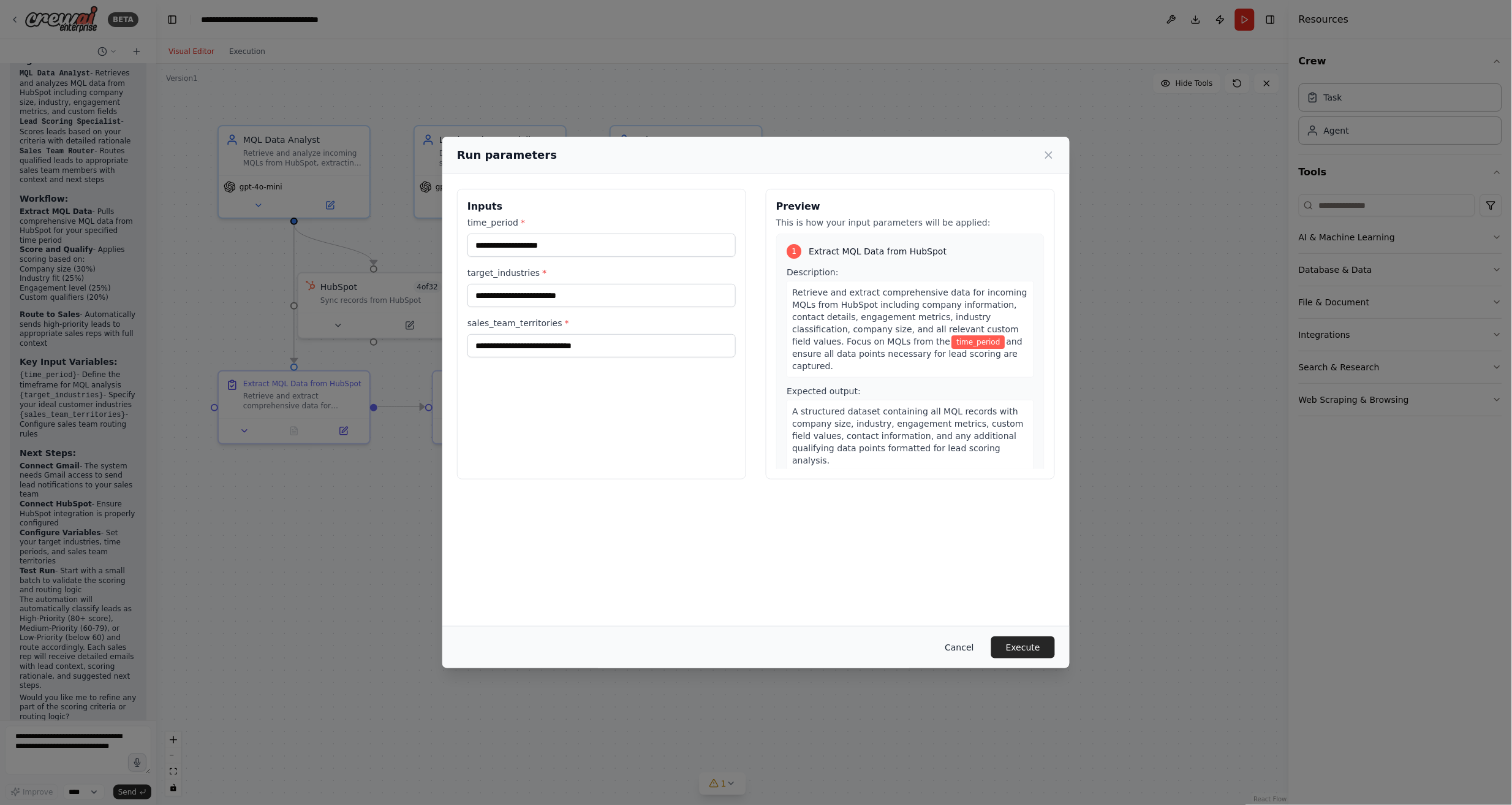
click at [960, 648] on button "Cancel" at bounding box center [960, 646] width 49 height 22
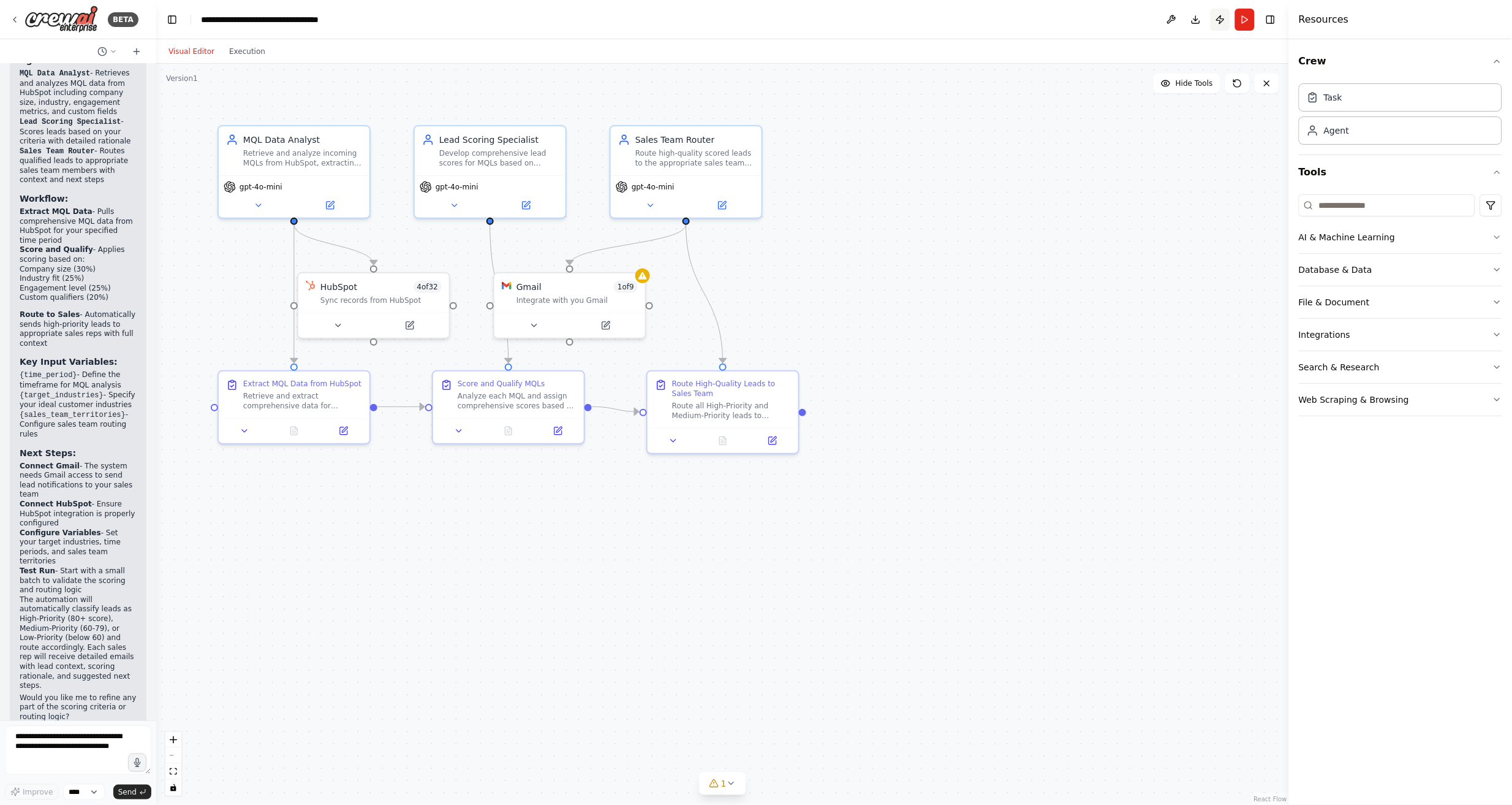
click at [1223, 20] on button "Publish" at bounding box center [1220, 19] width 19 height 22
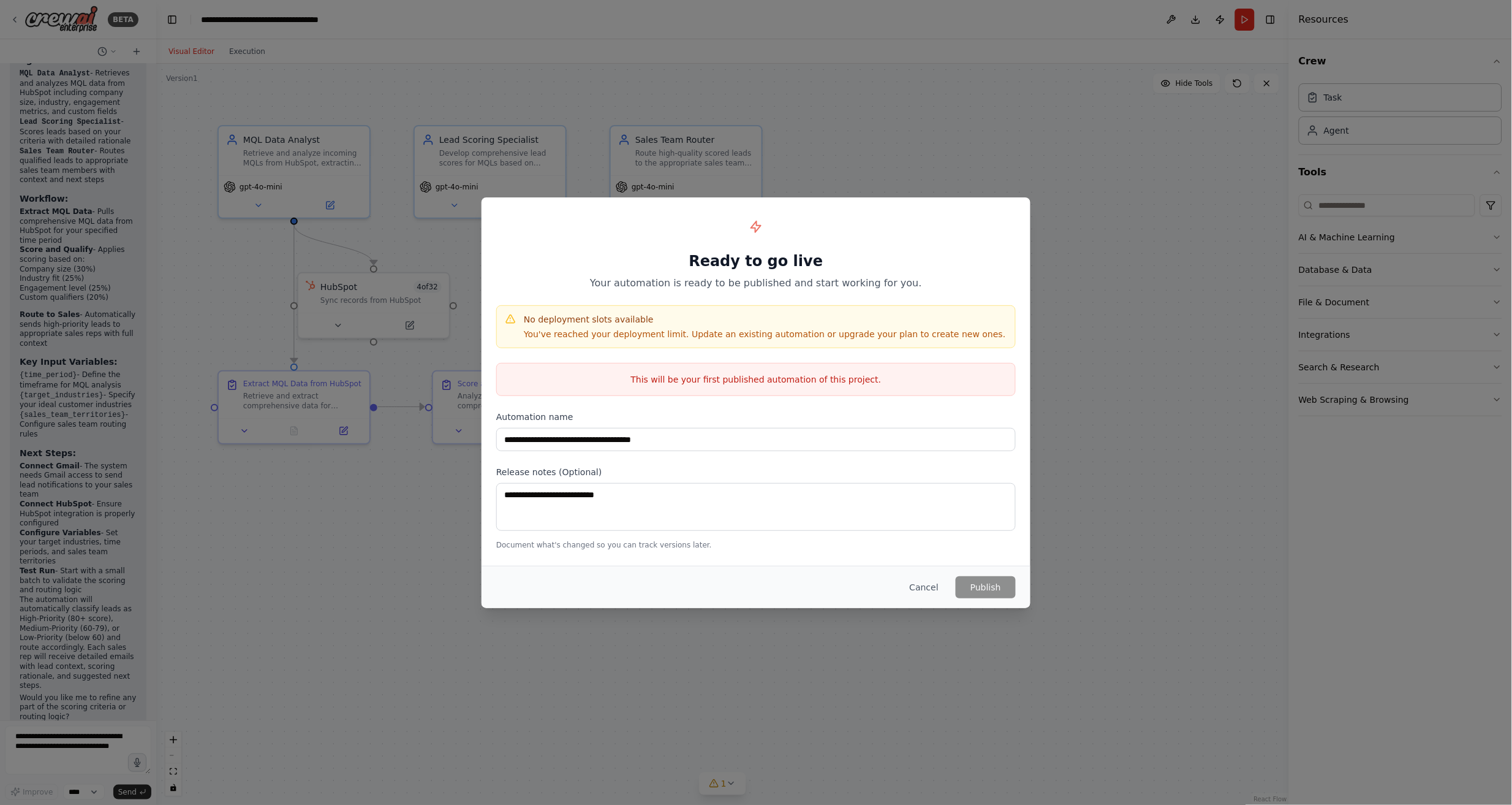
click at [737, 377] on p "This will be your first published automation of this project." at bounding box center [755, 379] width 518 height 12
click at [735, 336] on p "You've reached your deployment limit. Update an existing automation or upgrade …" at bounding box center [765, 334] width 482 height 12
click at [847, 342] on div "No deployment slots available You've reached your deployment limit. Update an e…" at bounding box center [756, 327] width 520 height 43
click at [577, 322] on h4 "No deployment slots available" at bounding box center [765, 320] width 482 height 12
click at [596, 336] on p "You've reached your deployment limit. Update an existing automation or upgrade …" at bounding box center [765, 334] width 482 height 12
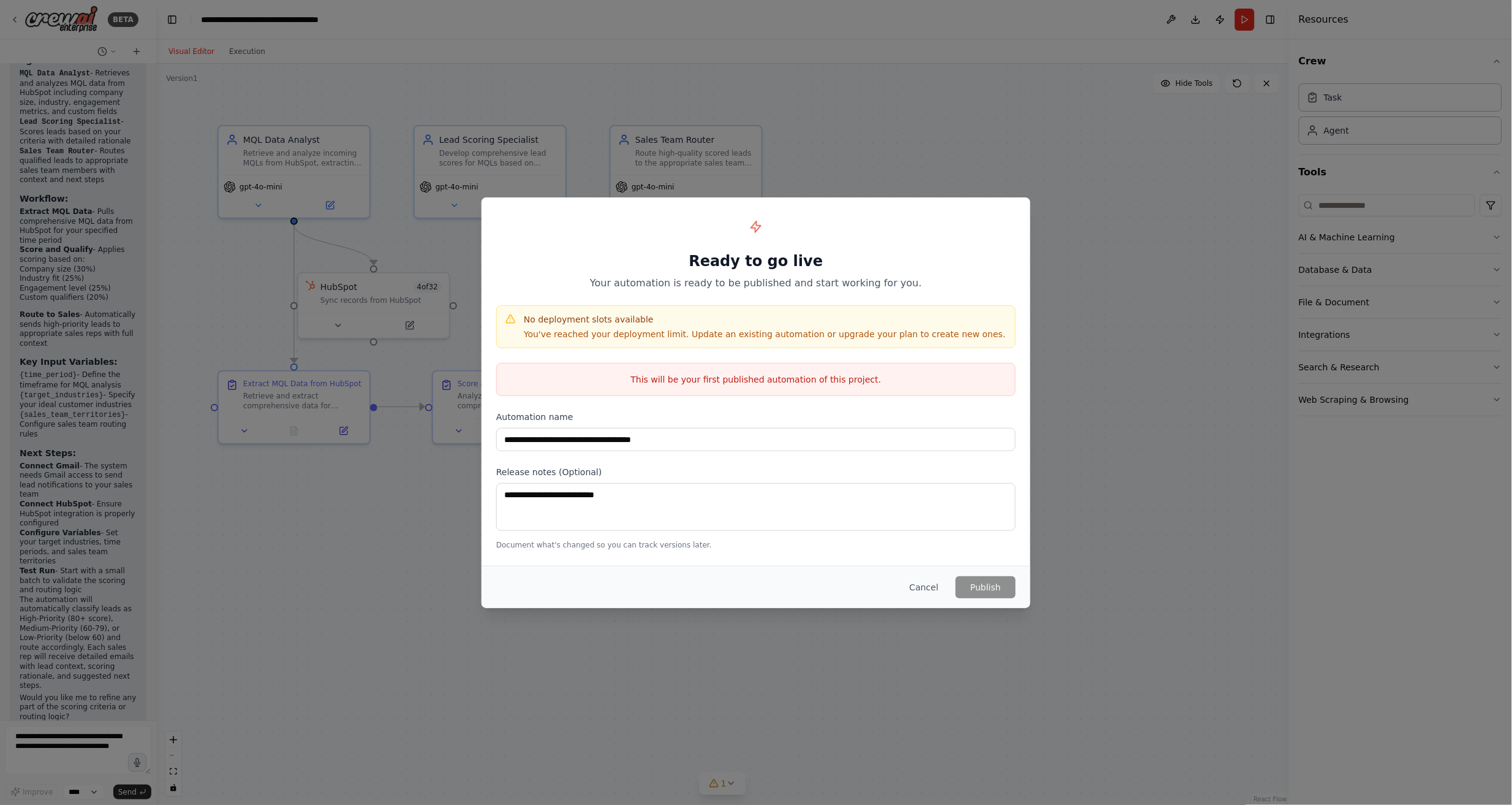
click at [692, 331] on p "You've reached your deployment limit. Update an existing automation or upgrade …" at bounding box center [765, 334] width 482 height 12
click at [720, 264] on h1 "Ready to go live" at bounding box center [756, 261] width 520 height 19
click at [934, 584] on button "Cancel" at bounding box center [924, 587] width 49 height 22
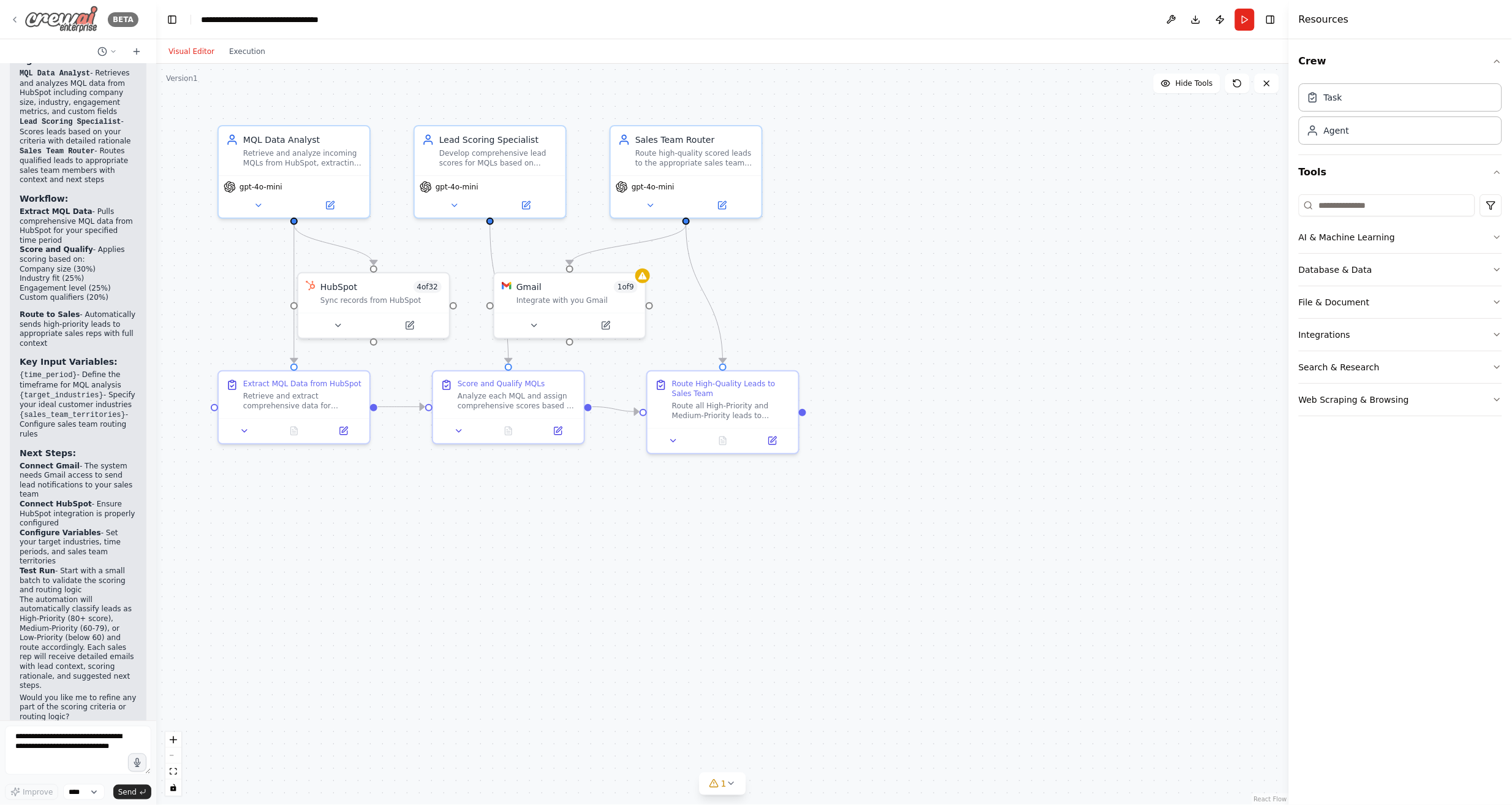
click at [86, 15] on img at bounding box center [61, 19] width 73 height 27
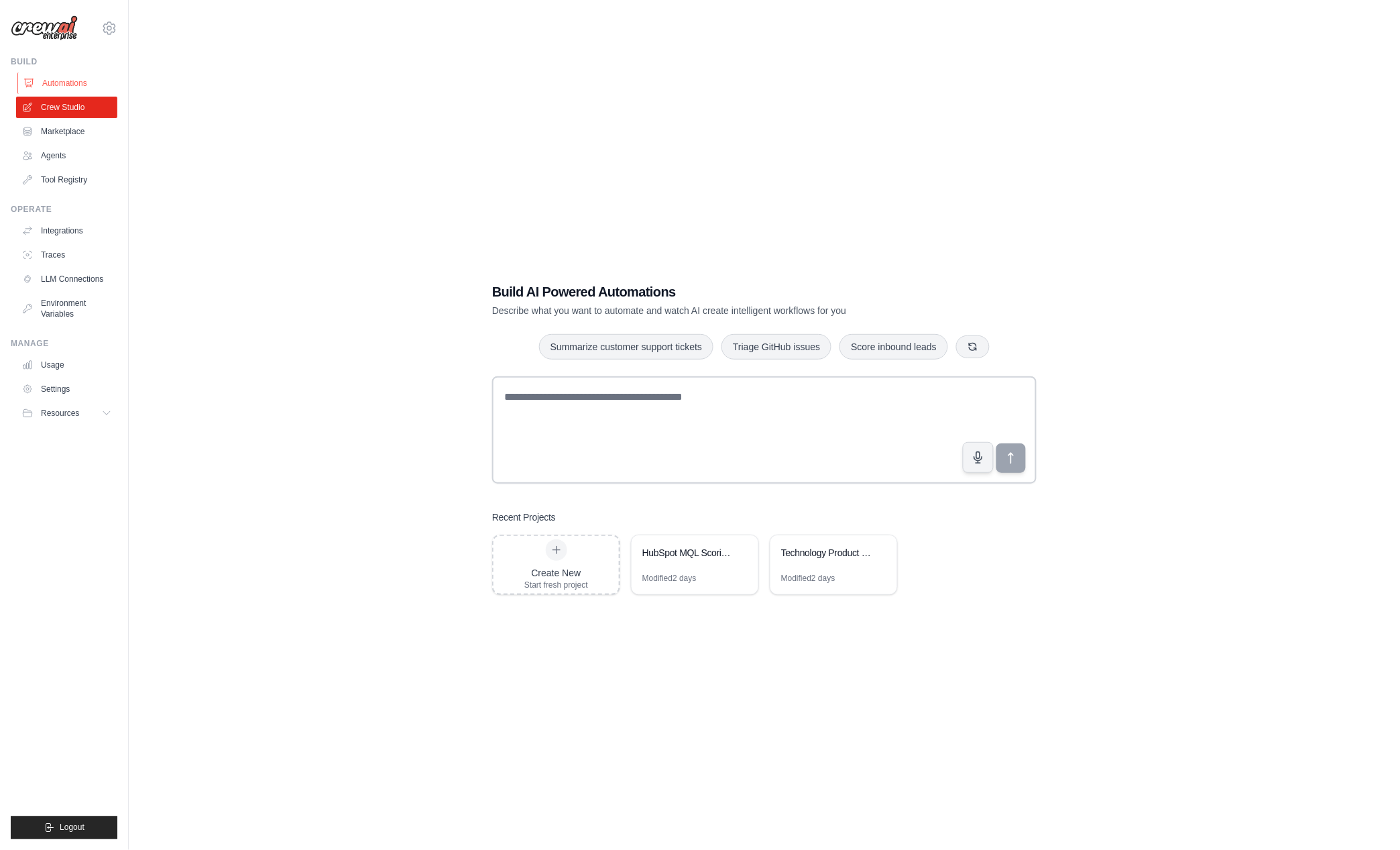
click at [64, 87] on link "Automations" at bounding box center [68, 83] width 101 height 21
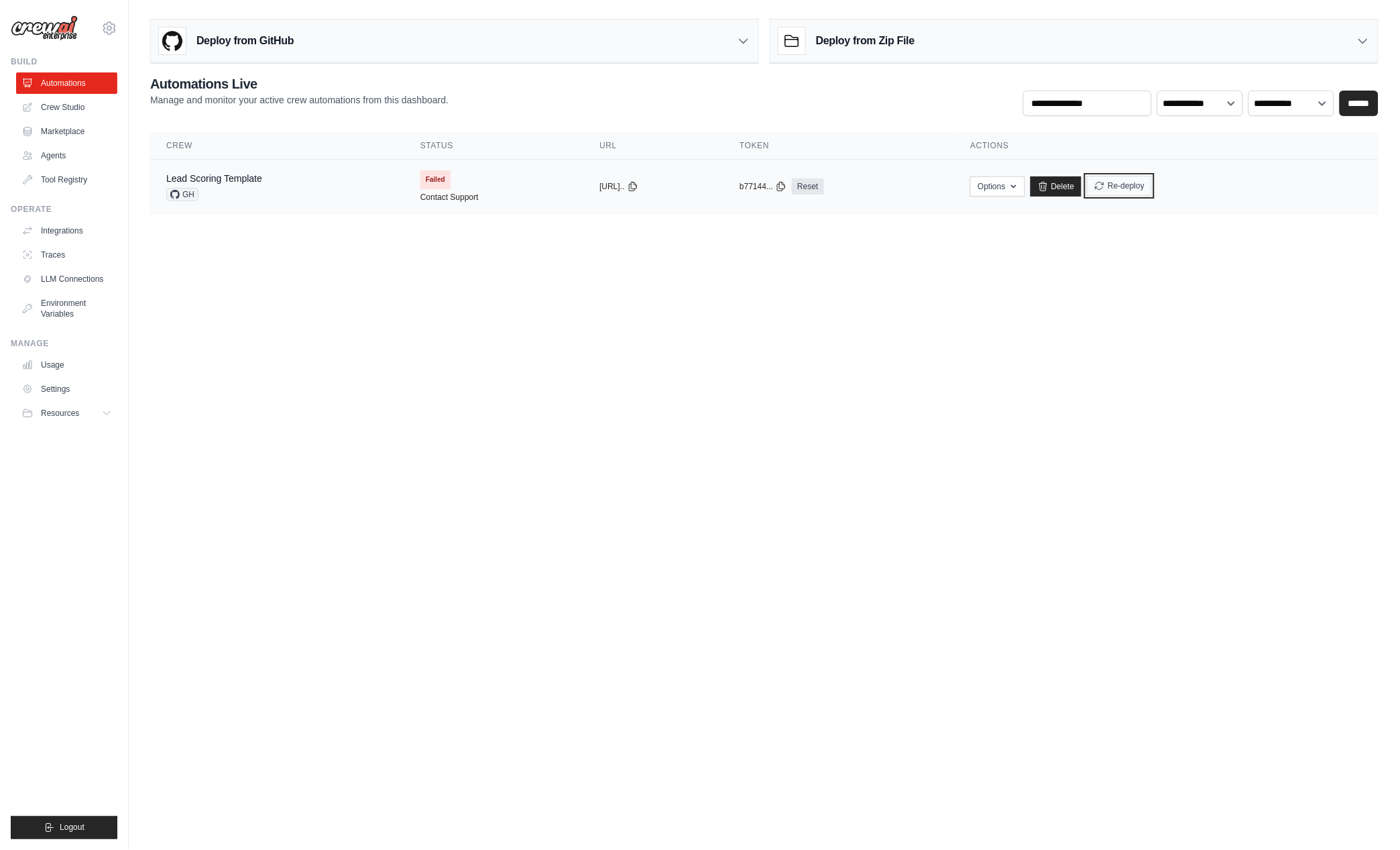
click at [1104, 188] on icon "submit" at bounding box center [1099, 185] width 11 height 11
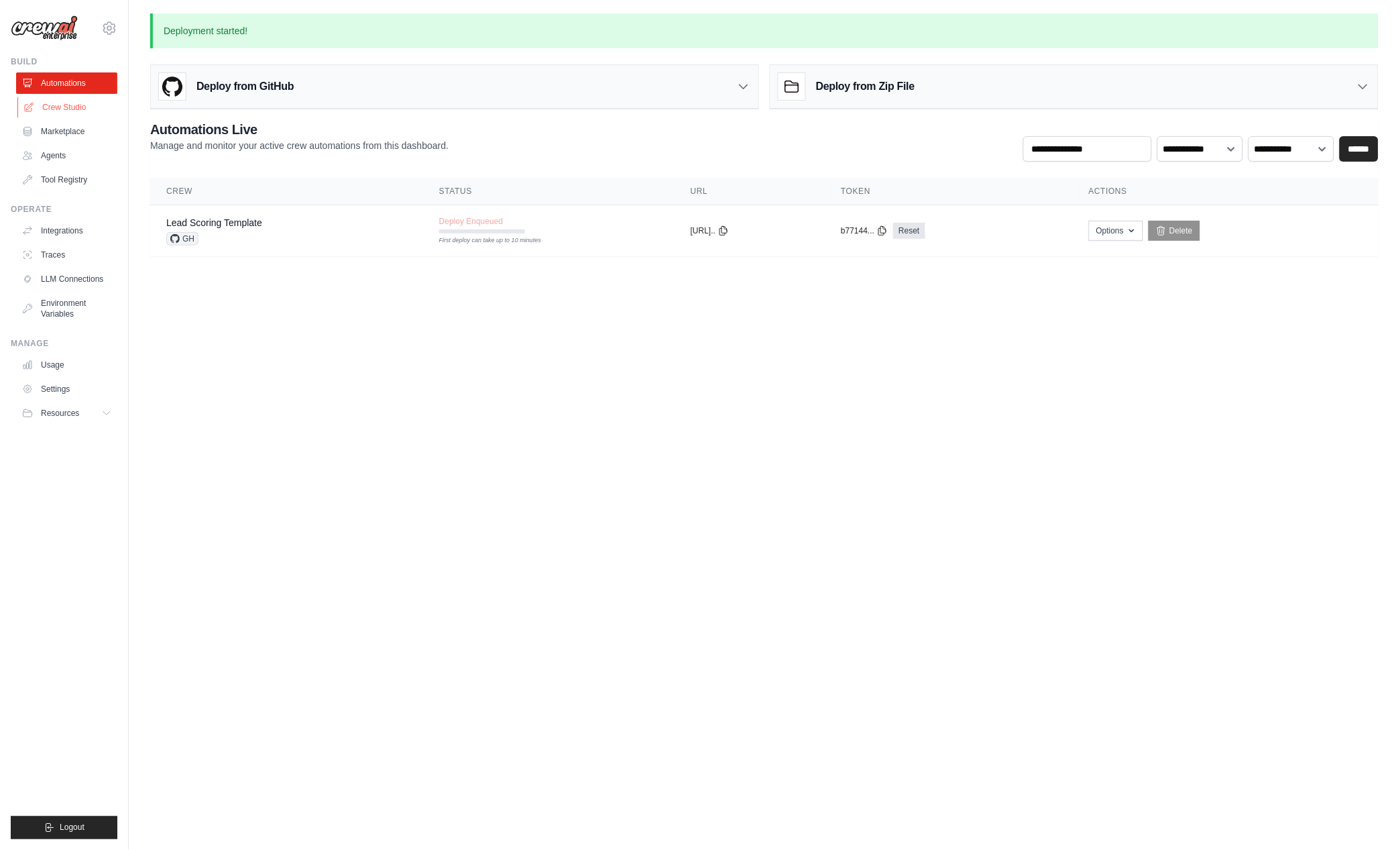
click at [86, 109] on link "Crew Studio" at bounding box center [68, 108] width 101 height 21
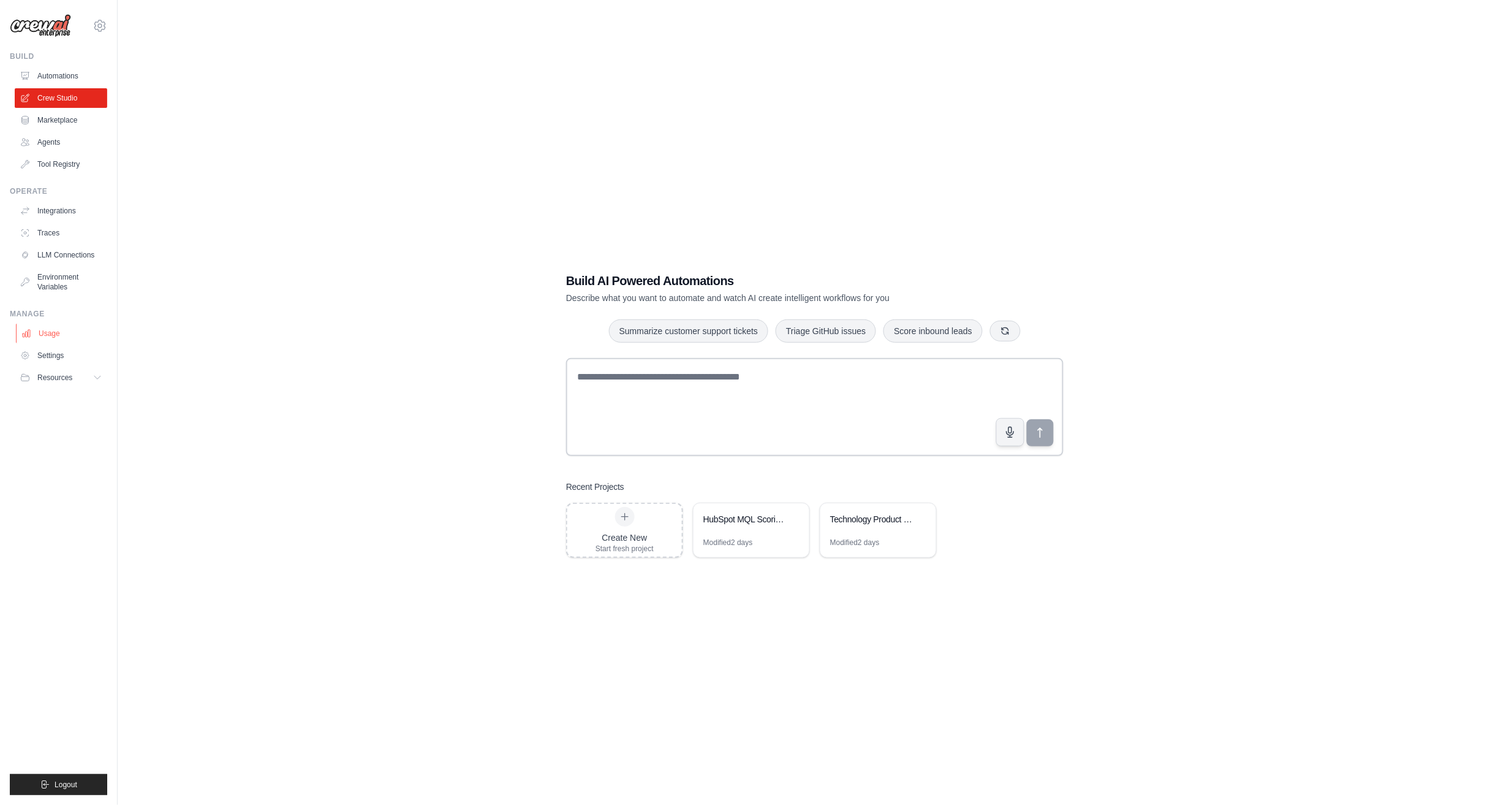
click at [47, 337] on link "Usage" at bounding box center [62, 333] width 92 height 19
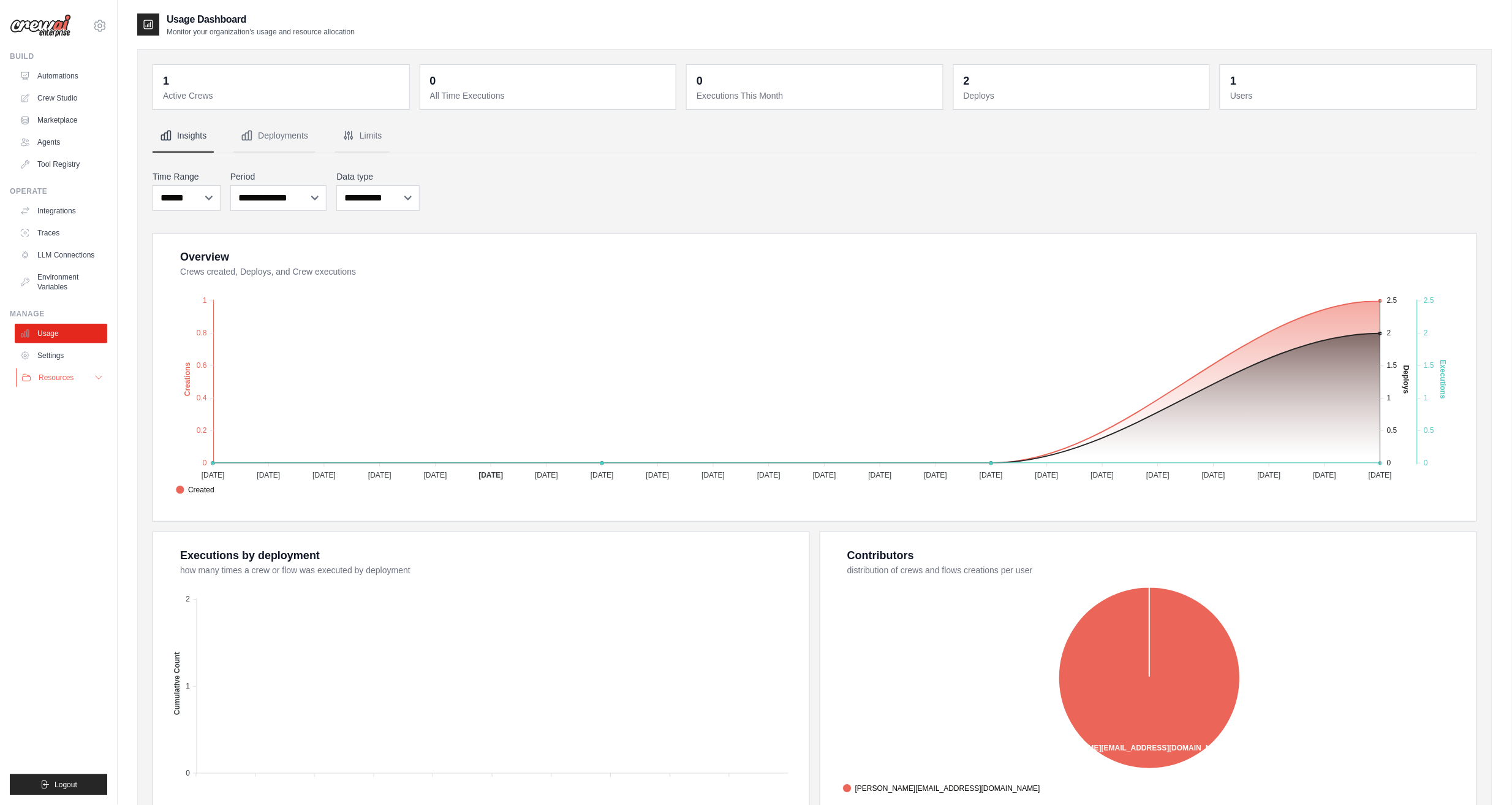
click at [78, 375] on button "Resources" at bounding box center [62, 377] width 92 height 19
click at [55, 31] on img at bounding box center [40, 26] width 61 height 23
click at [91, 28] on div "[PERSON_NAME][EMAIL_ADDRESS][DOMAIN_NAME] Settings" at bounding box center [58, 19] width 97 height 39
click at [101, 28] on icon at bounding box center [99, 26] width 15 height 15
click at [79, 81] on link "Settings" at bounding box center [99, 82] width 108 height 22
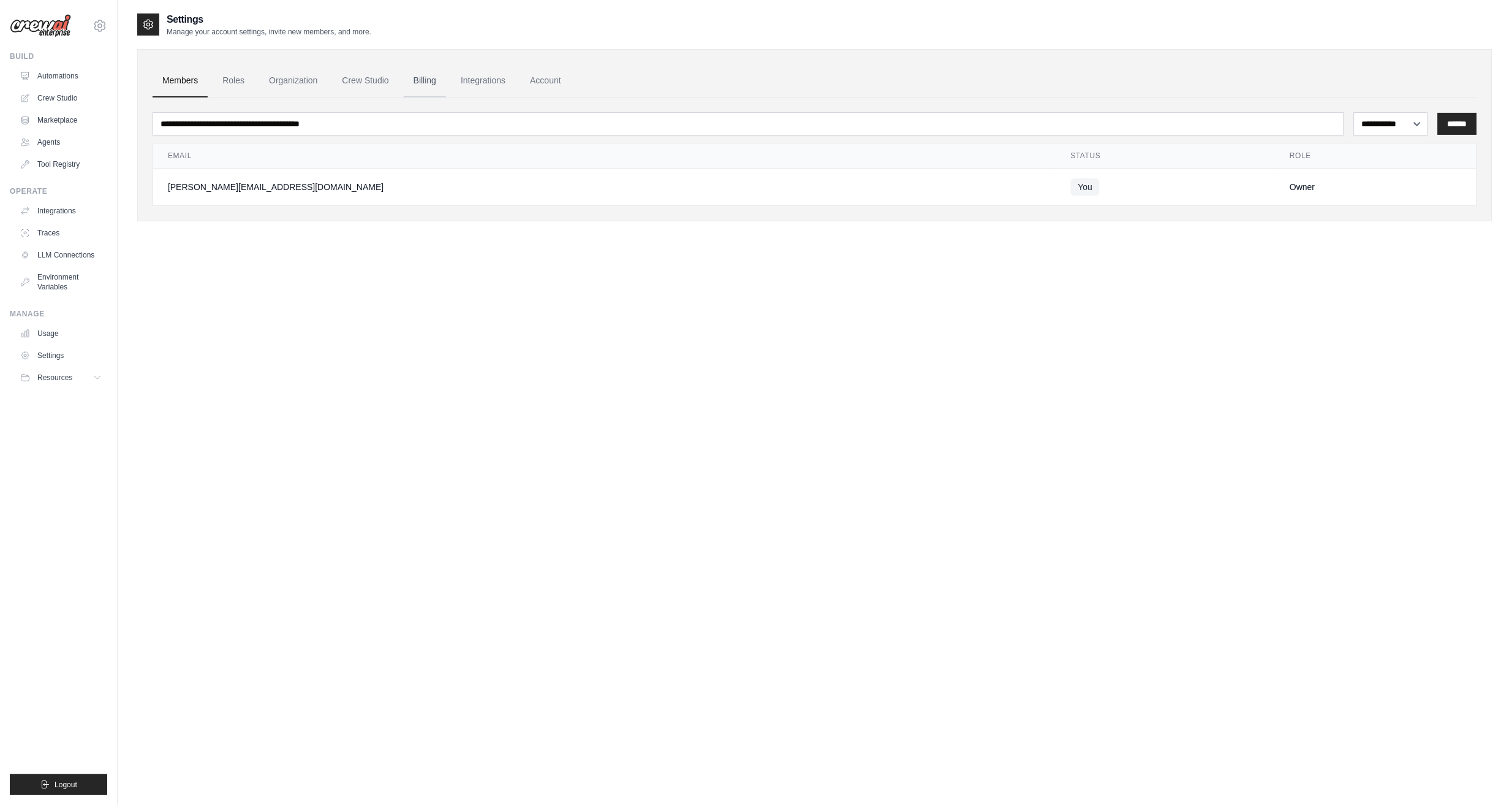
click at [422, 81] on link "Billing" at bounding box center [425, 81] width 42 height 33
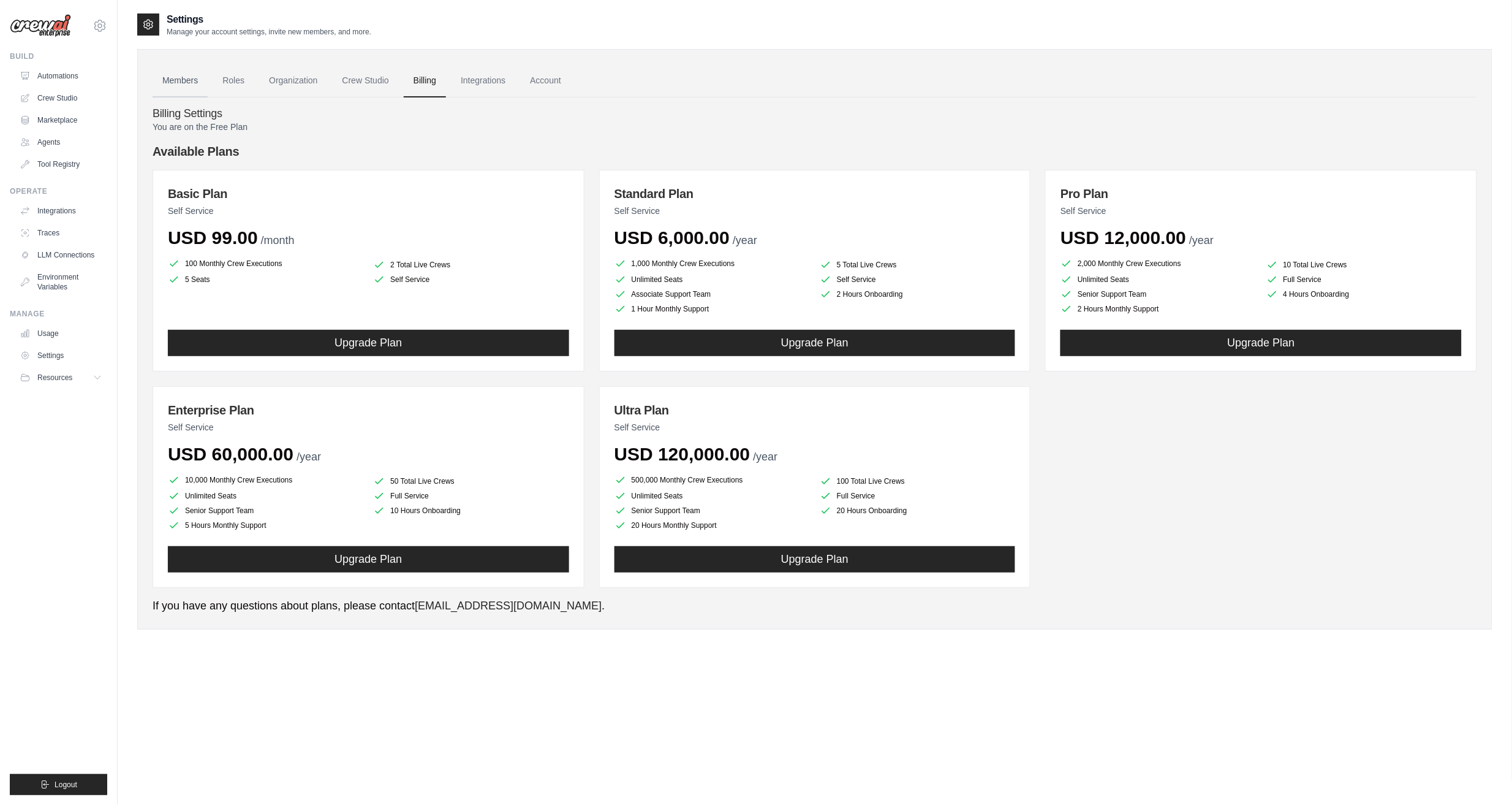
click at [184, 74] on link "Members" at bounding box center [180, 81] width 55 height 33
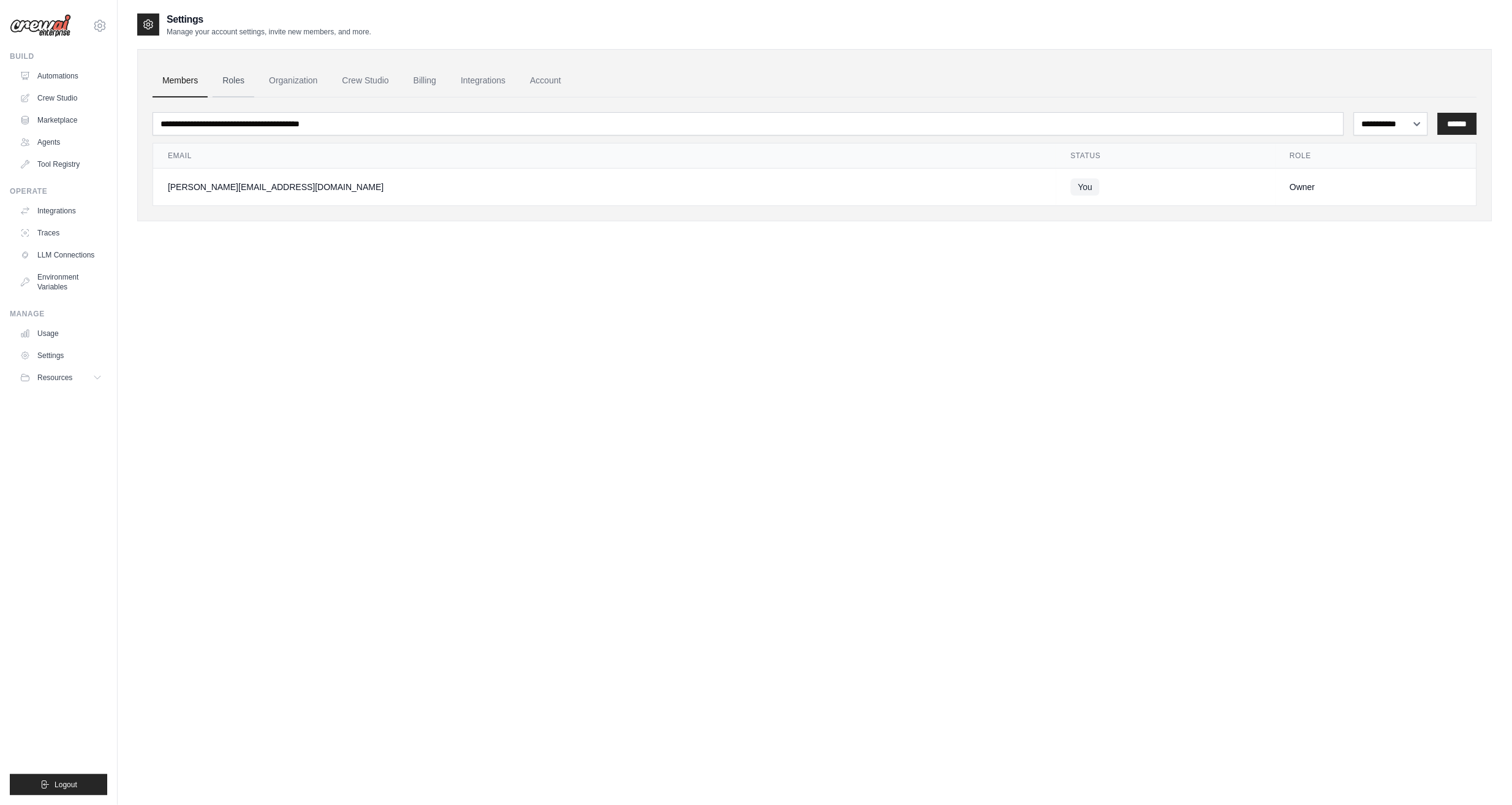
click at [243, 81] on link "Roles" at bounding box center [233, 81] width 42 height 33
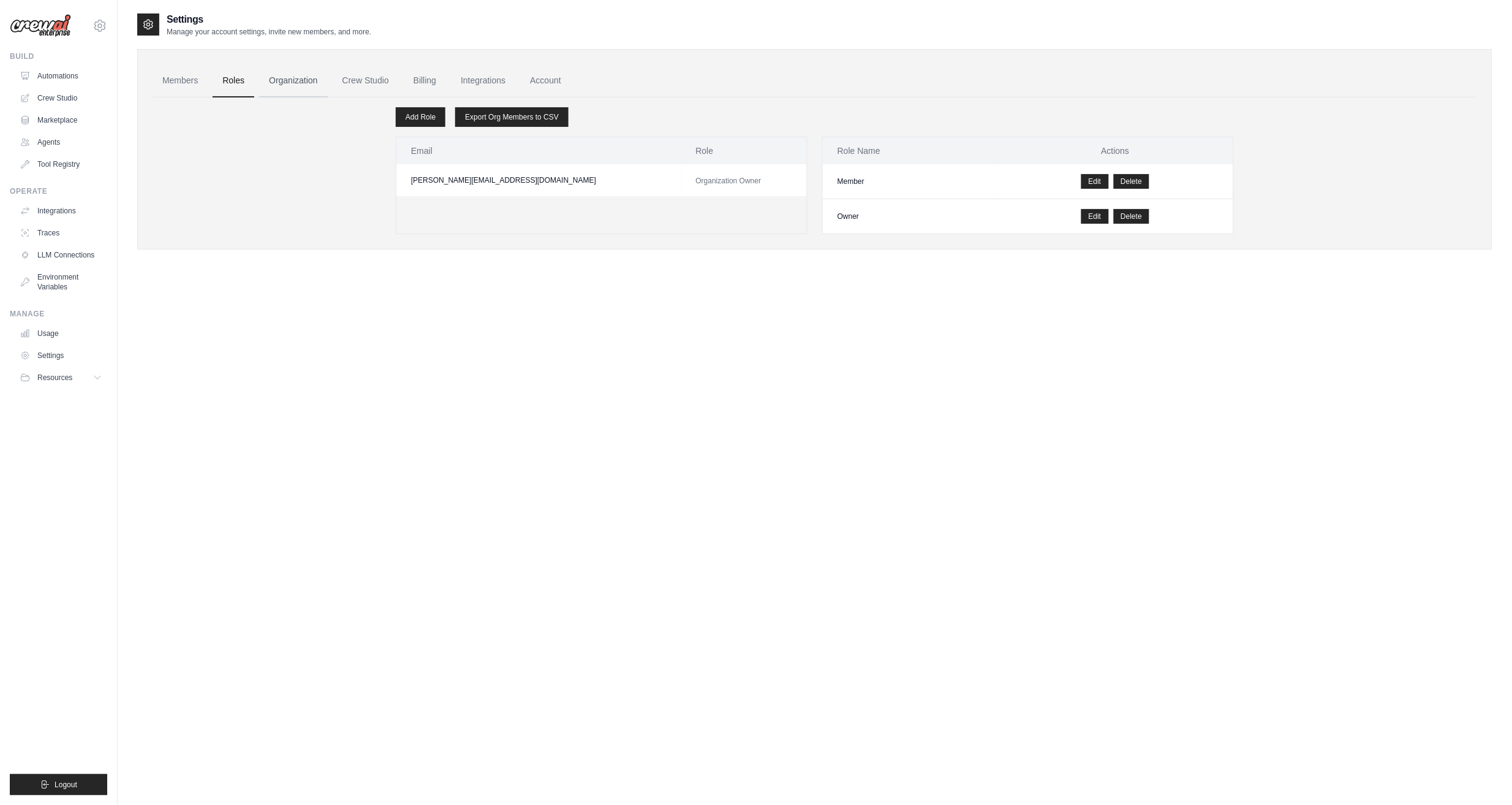
click at [299, 81] on link "Organization" at bounding box center [293, 81] width 68 height 33
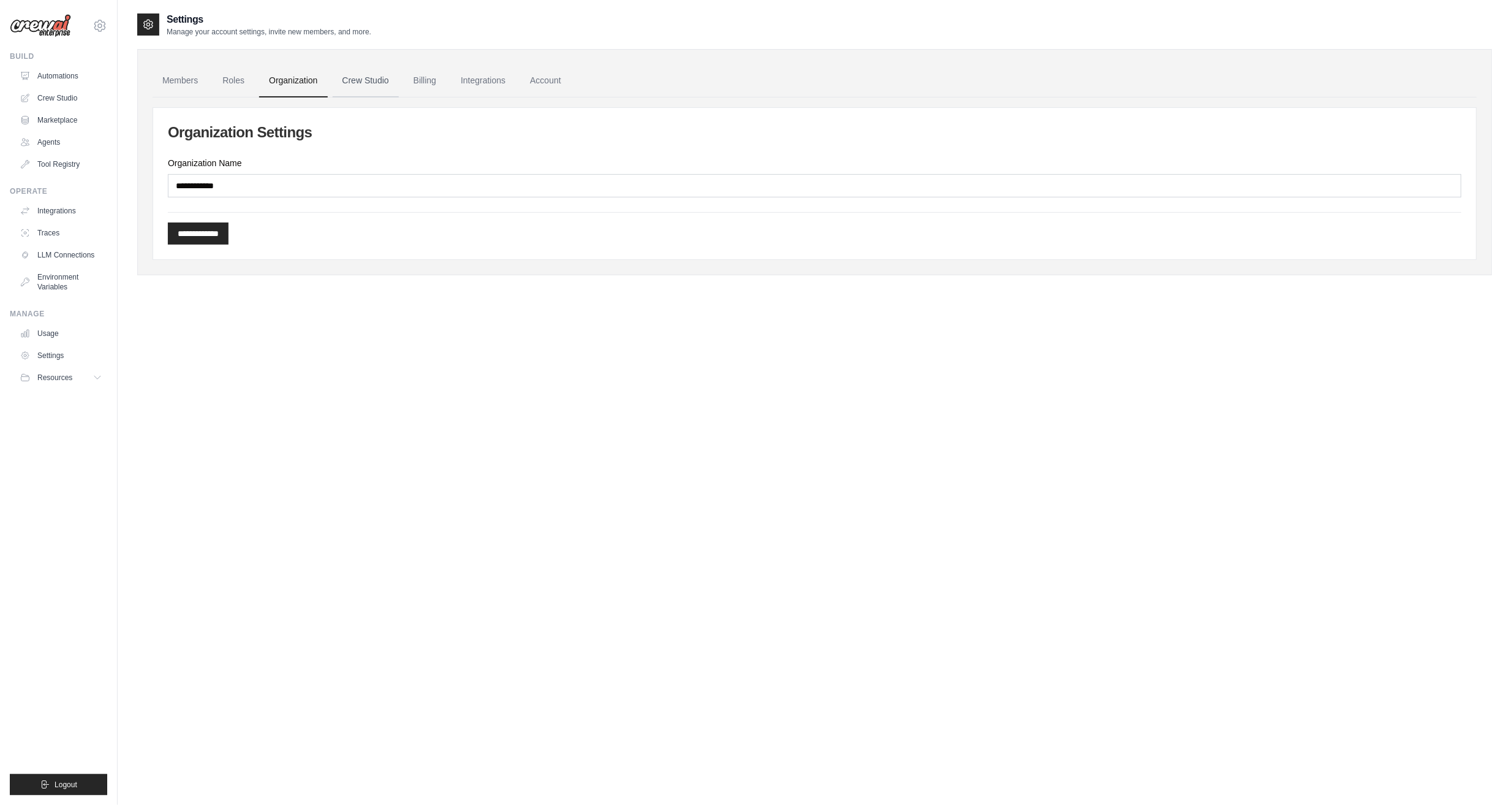
click at [349, 80] on link "Crew Studio" at bounding box center [366, 81] width 66 height 33
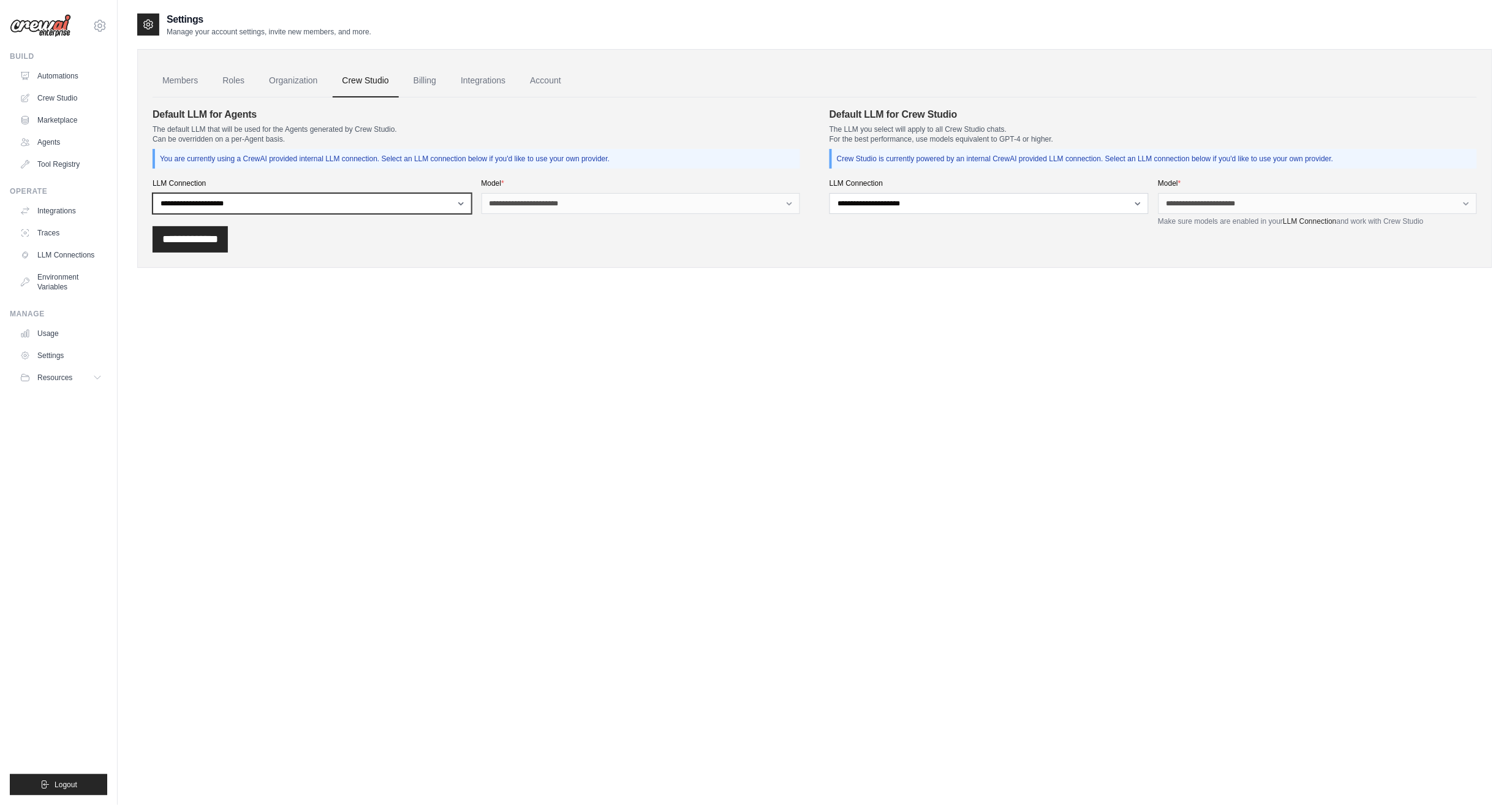
click at [430, 210] on select "**********" at bounding box center [312, 204] width 320 height 21
click at [538, 256] on div "**********" at bounding box center [814, 158] width 1355 height 219
click at [436, 83] on link "Billing" at bounding box center [425, 81] width 42 height 33
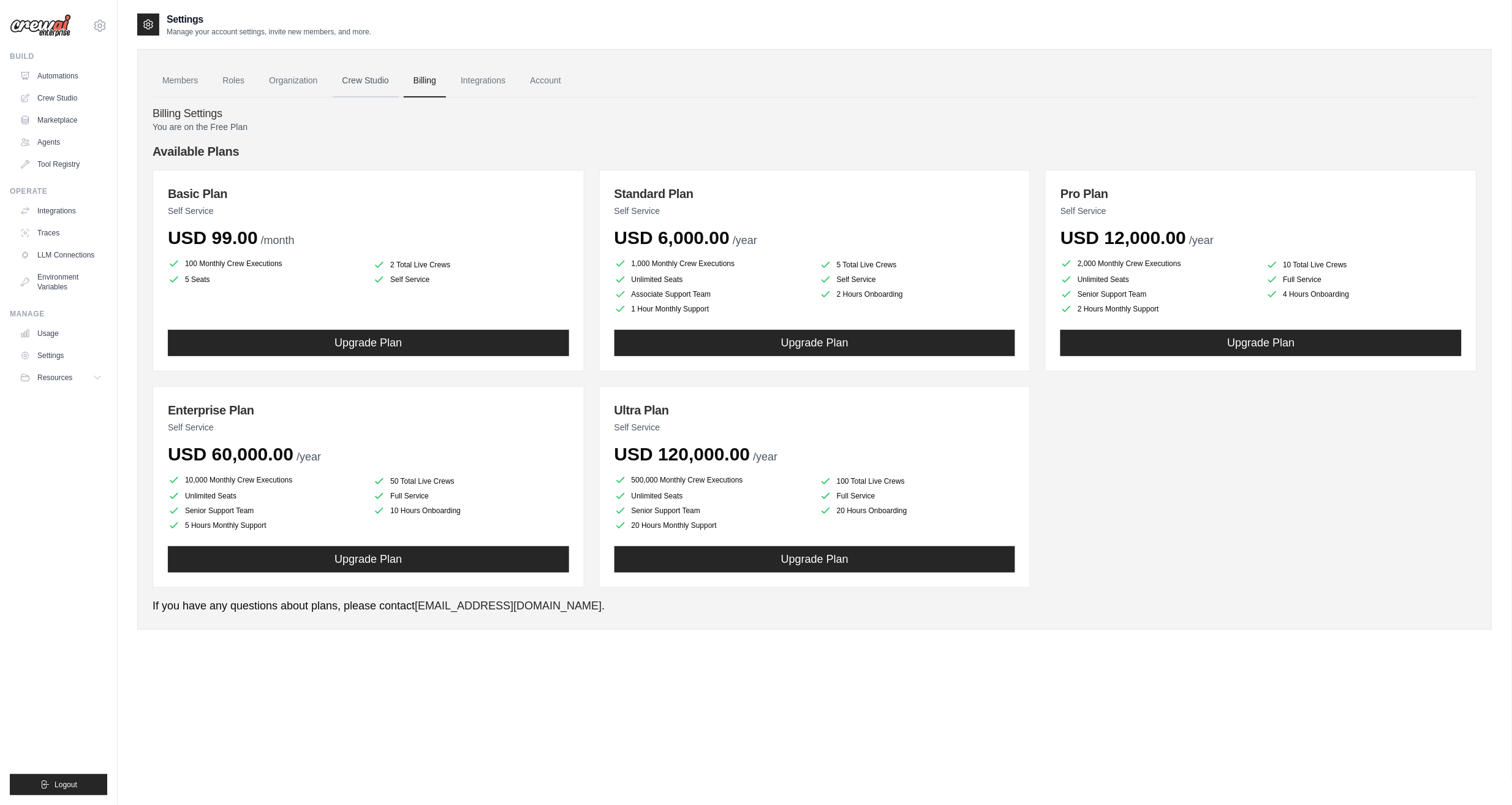
click at [359, 74] on link "Crew Studio" at bounding box center [366, 81] width 66 height 33
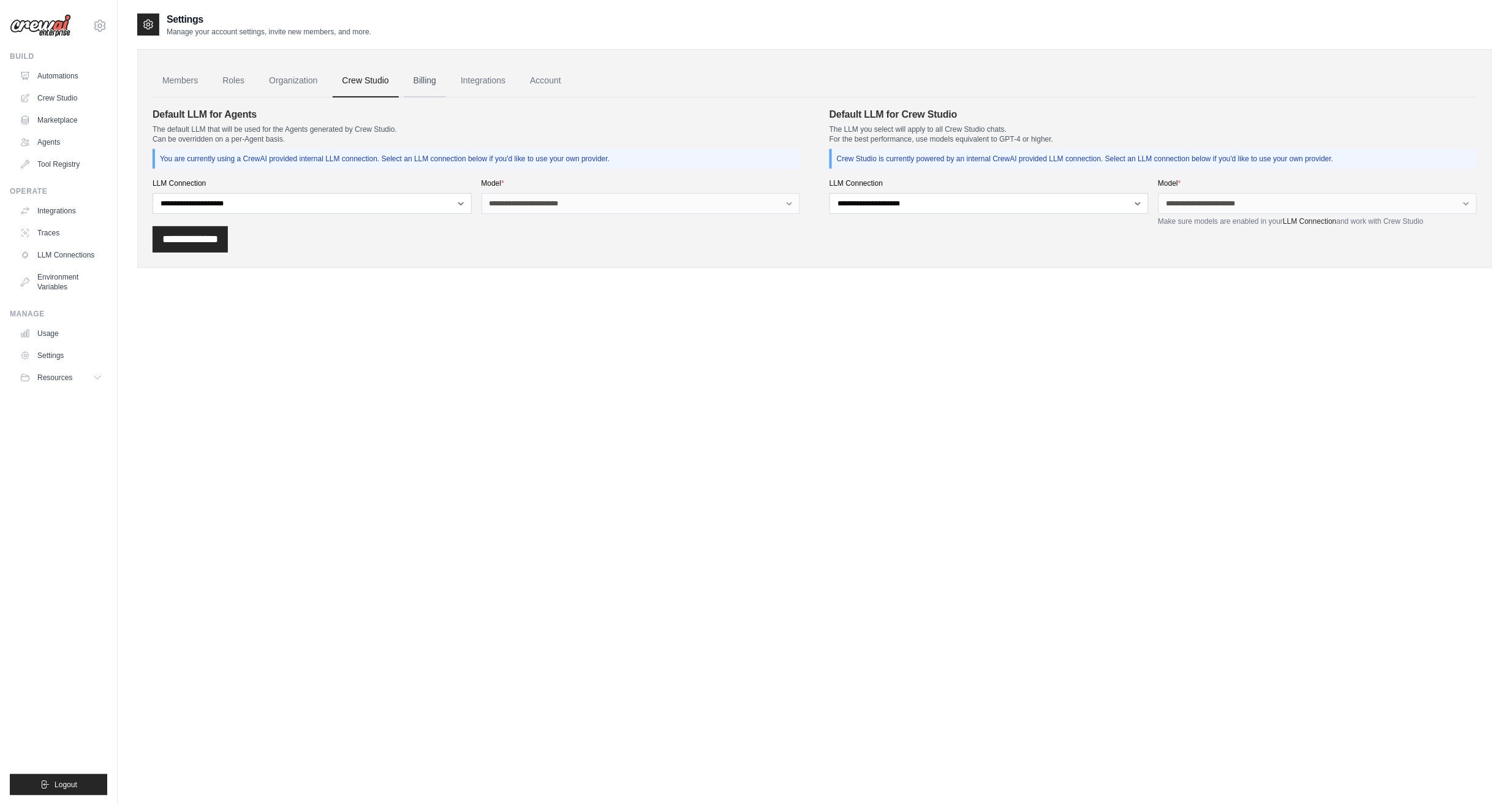
click at [427, 84] on link "Billing" at bounding box center [425, 81] width 42 height 33
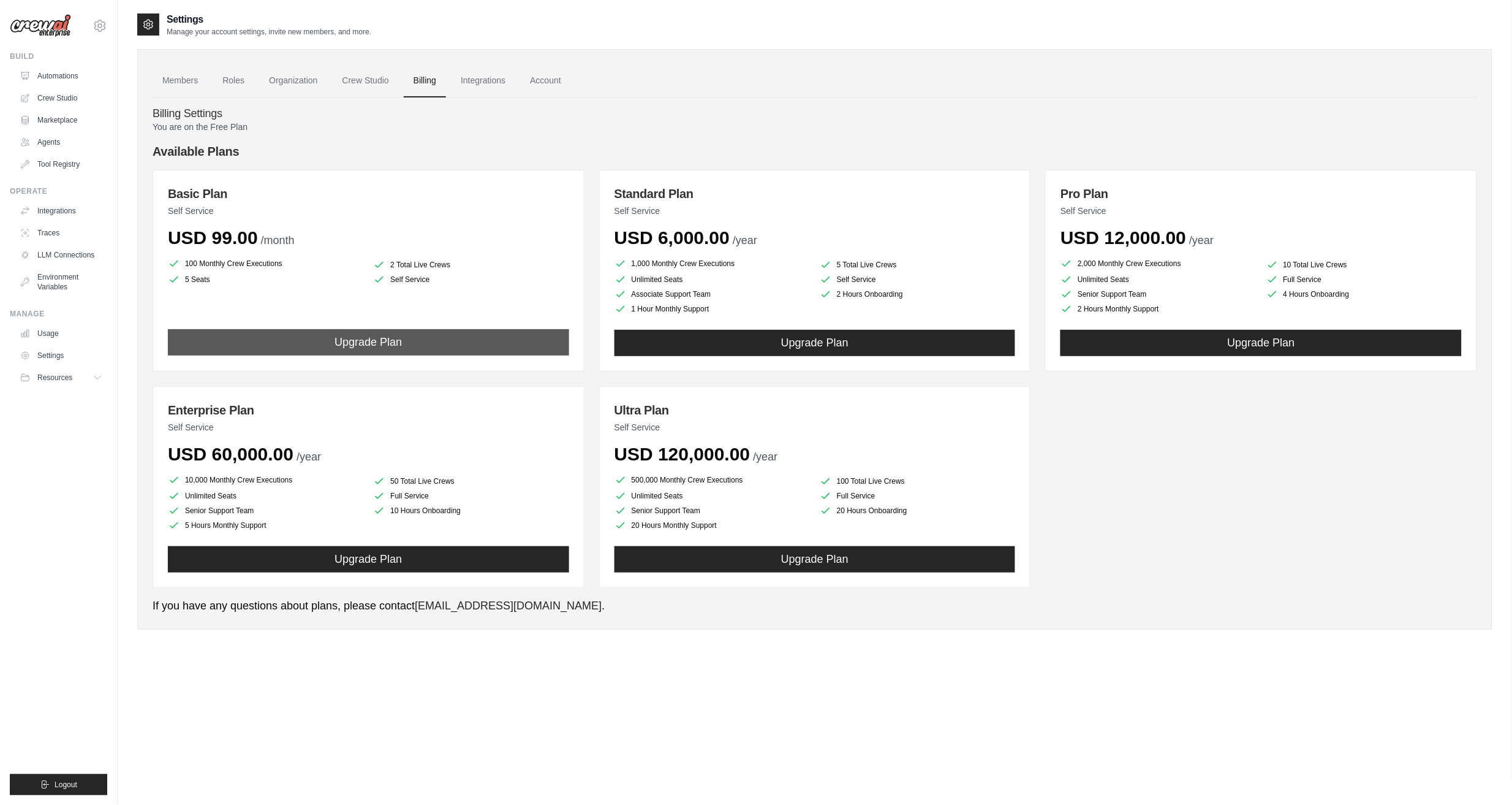
click at [409, 351] on button "Upgrade Plan" at bounding box center [368, 343] width 401 height 27
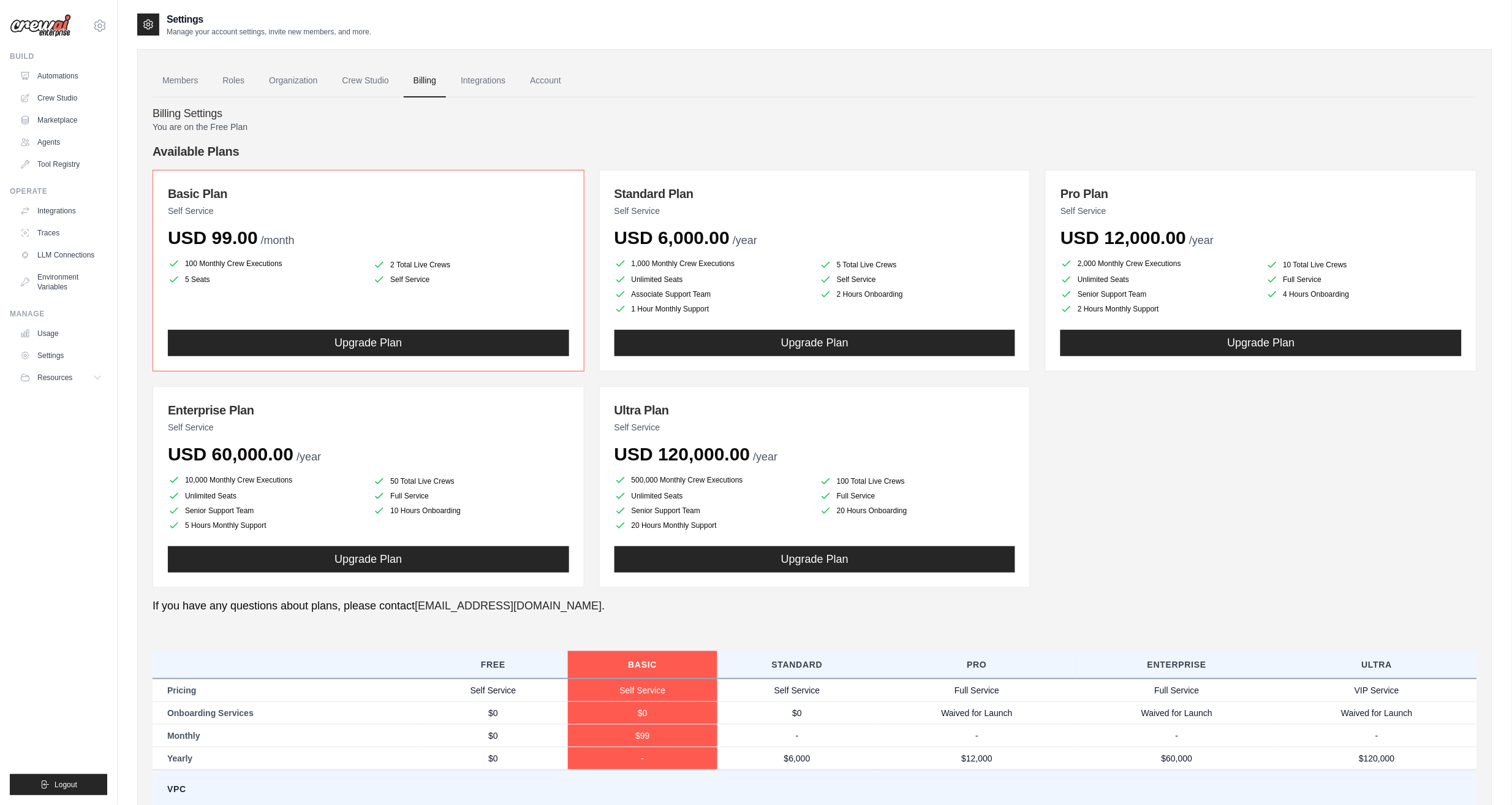
scroll to position [297, 0]
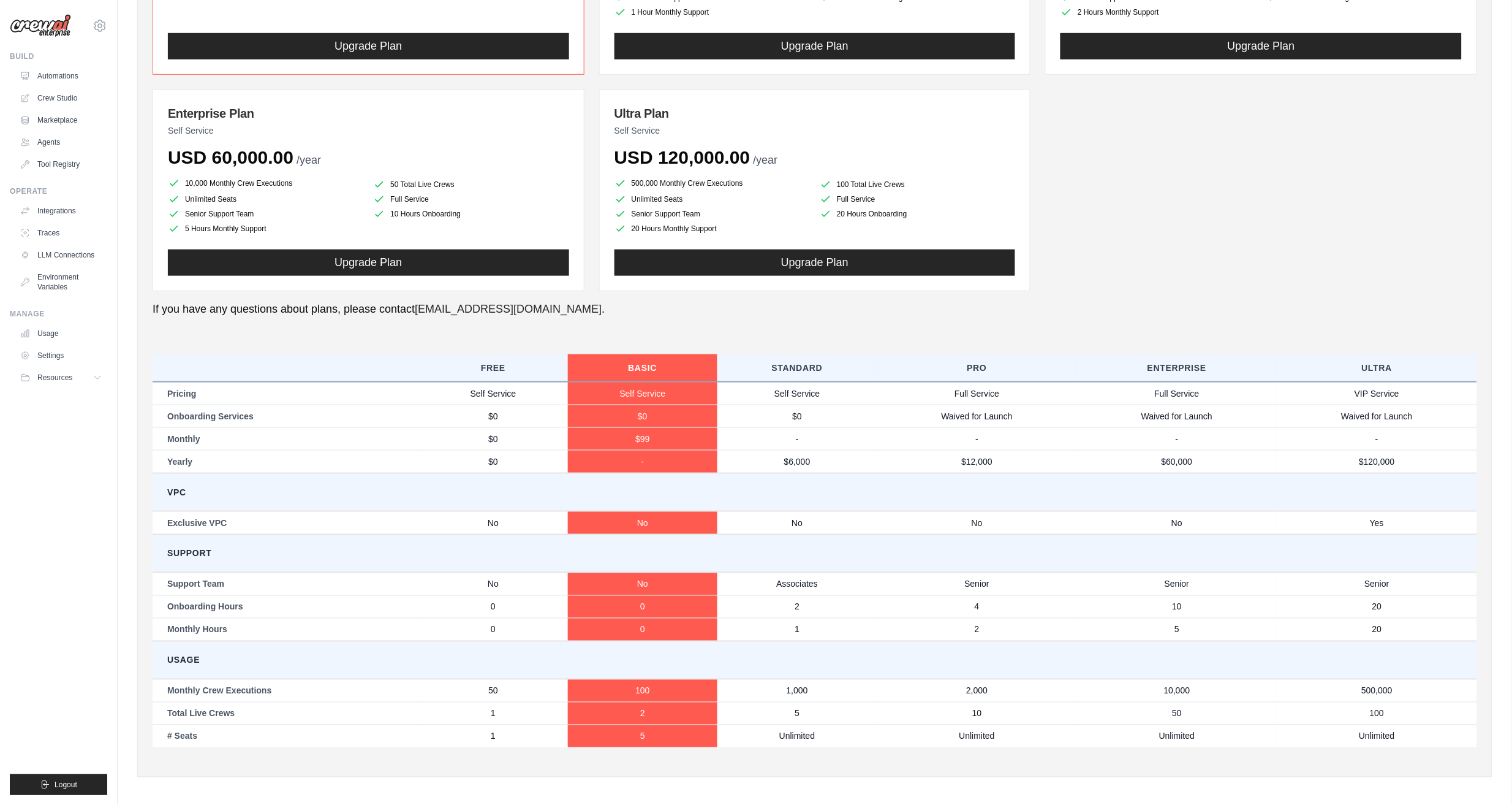
click at [691, 120] on h3 "Ultra Plan" at bounding box center [814, 112] width 401 height 17
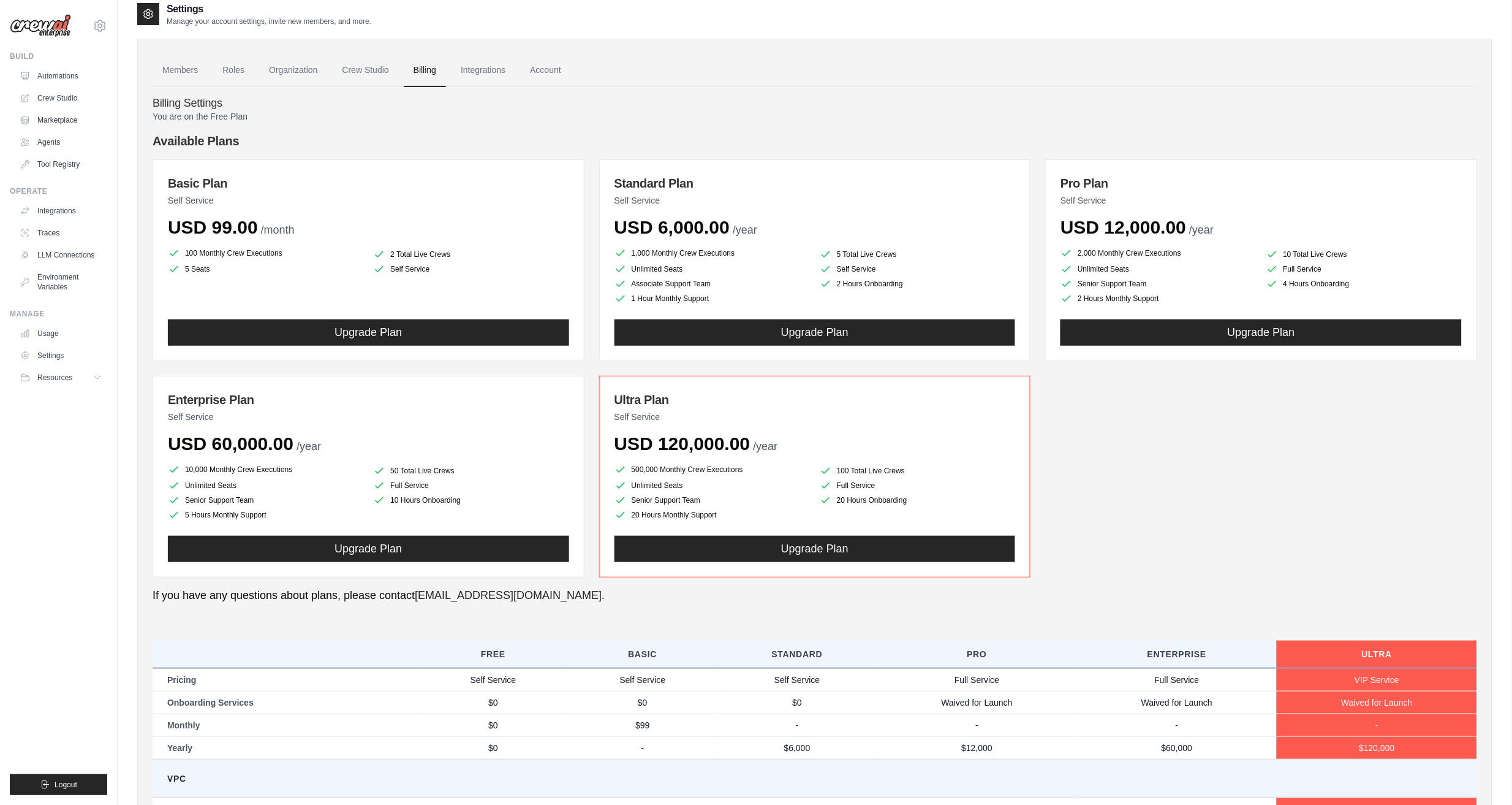
scroll to position [0, 0]
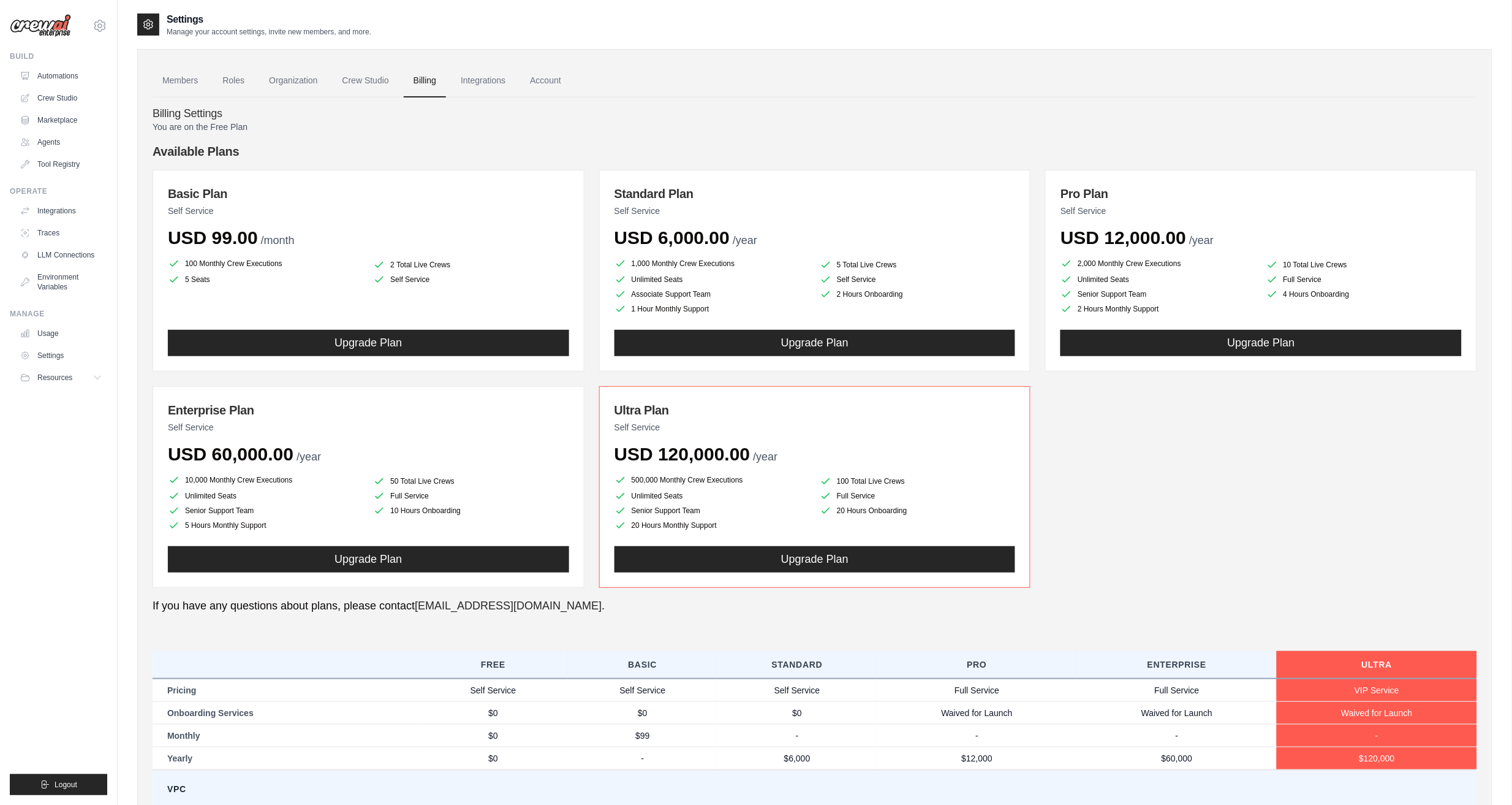
click at [411, 193] on h3 "Basic Plan" at bounding box center [368, 193] width 401 height 17
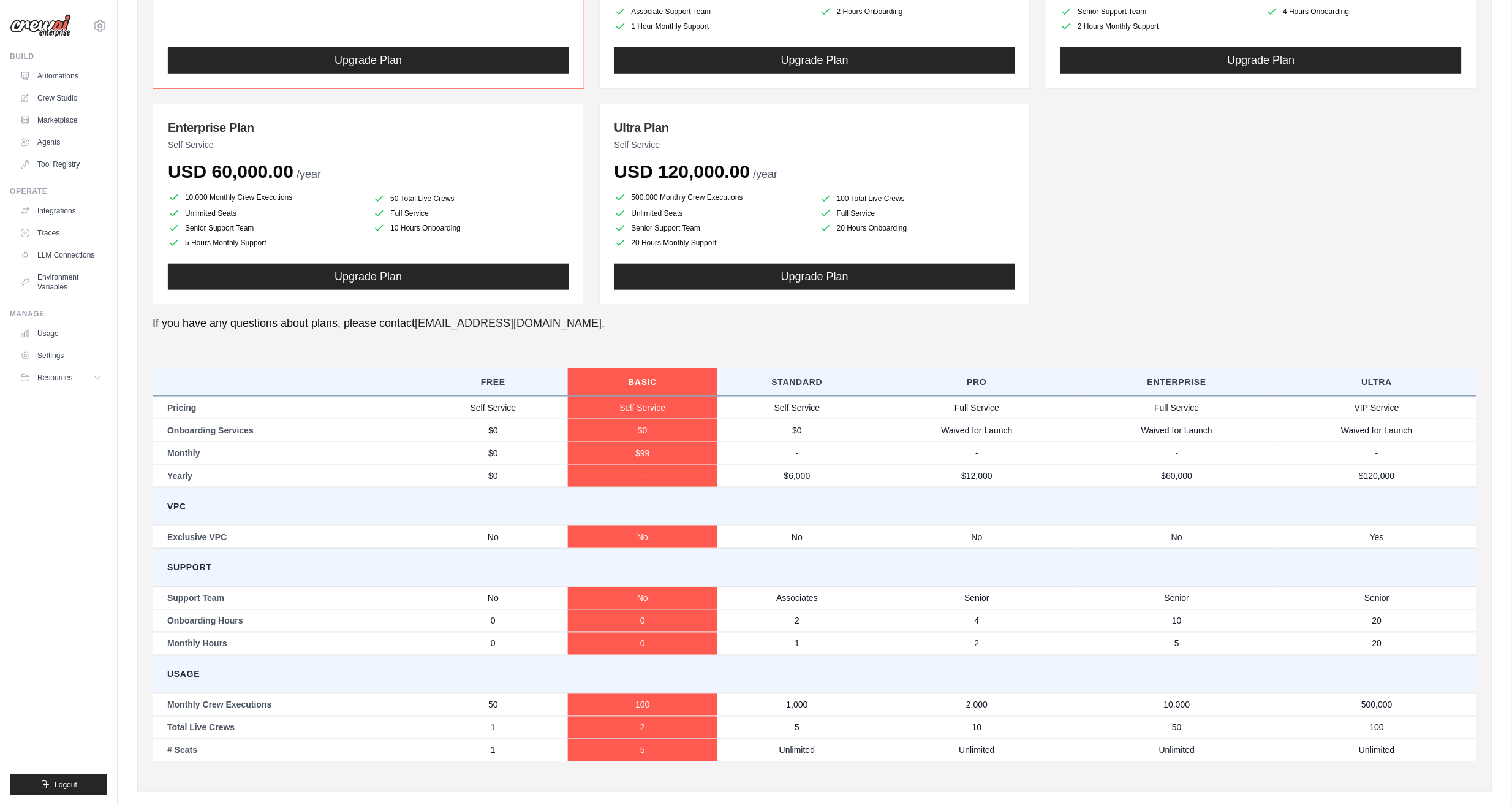
scroll to position [297, 0]
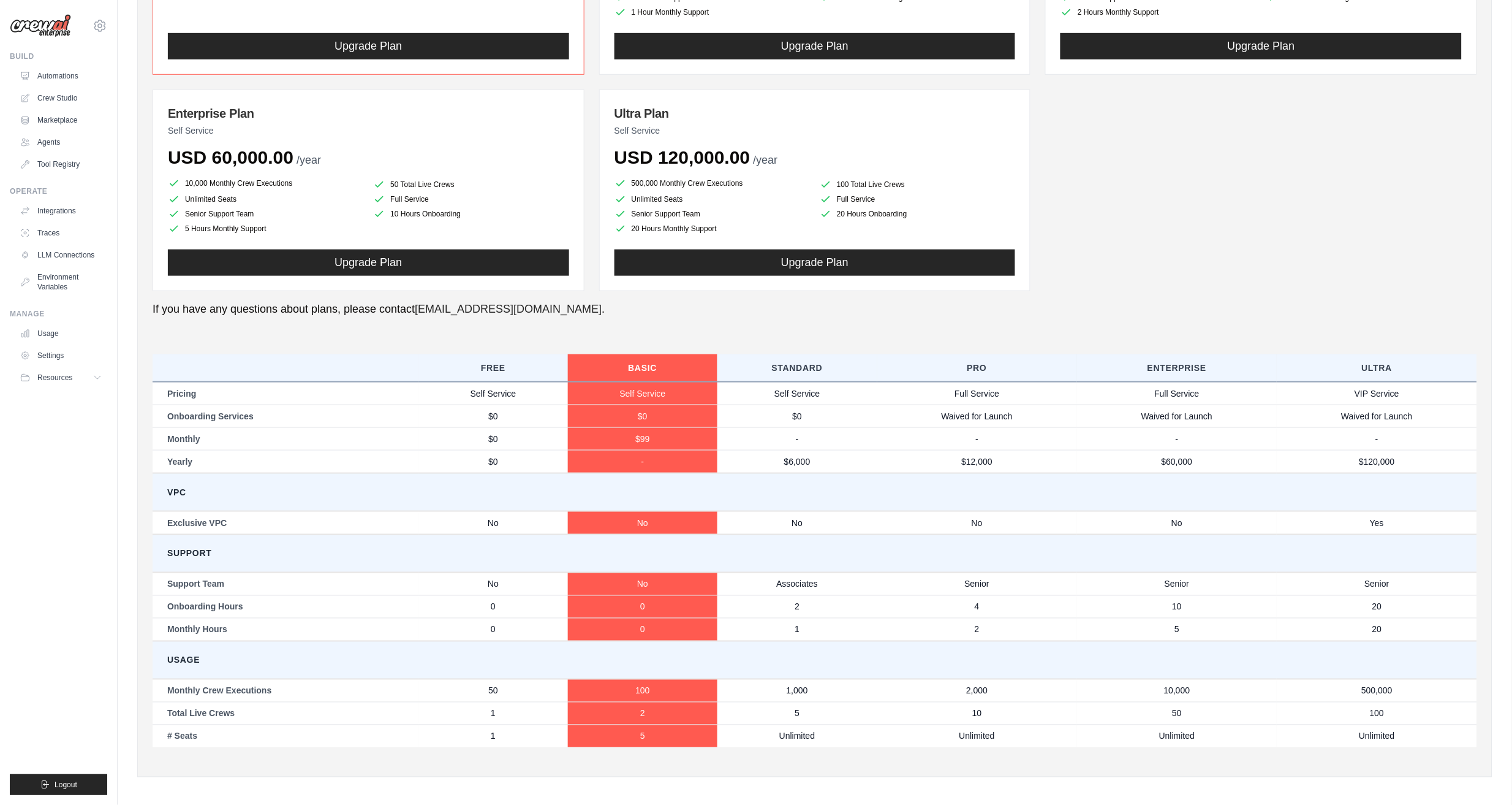
click at [643, 439] on td "$99" at bounding box center [643, 438] width 150 height 23
click at [638, 465] on td "-" at bounding box center [643, 461] width 150 height 23
click at [645, 690] on td "100" at bounding box center [643, 691] width 150 height 23
click at [202, 708] on td "Total Live Crews" at bounding box center [285, 713] width 266 height 23
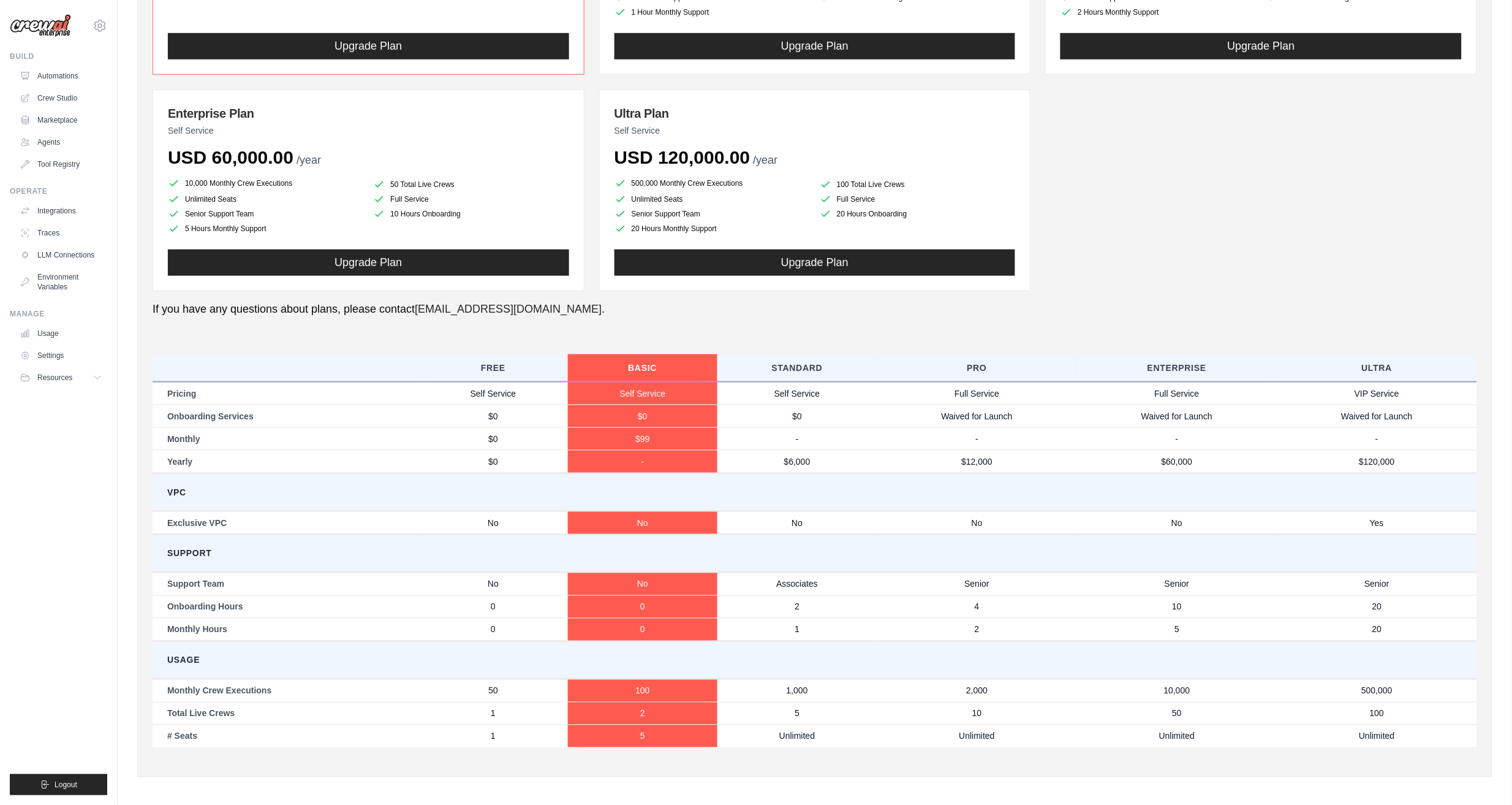
click at [1192, 768] on div "Members Roles Organization Crew Studio Billing Integrations Account Billing Set…" at bounding box center [814, 264] width 1355 height 1025
click at [183, 697] on td "Monthly Crew Executions" at bounding box center [285, 691] width 266 height 23
drag, startPoint x: 168, startPoint y: 684, endPoint x: 200, endPoint y: 724, distance: 51.2
click at [200, 724] on tbody "Pricing Self Service Self Service Self Service Full Service Full Service VIP Se…" at bounding box center [814, 564] width 1324 height 365
click at [237, 739] on td "# Seats" at bounding box center [285, 736] width 266 height 23
